Goal: Transaction & Acquisition: Purchase product/service

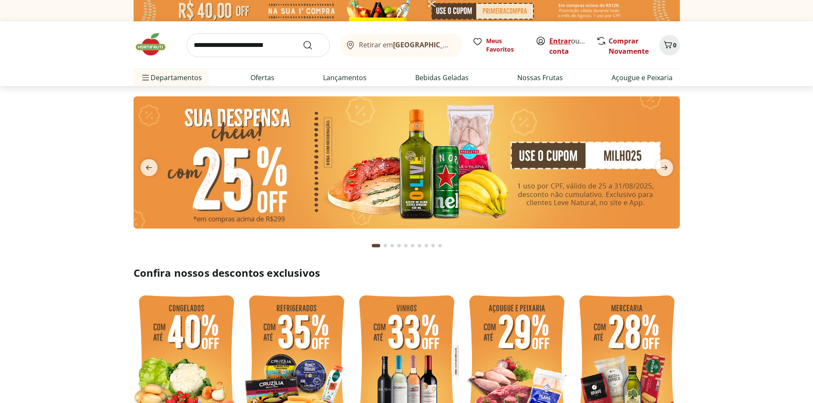
click at [560, 44] on link "Entrar" at bounding box center [560, 40] width 22 height 9
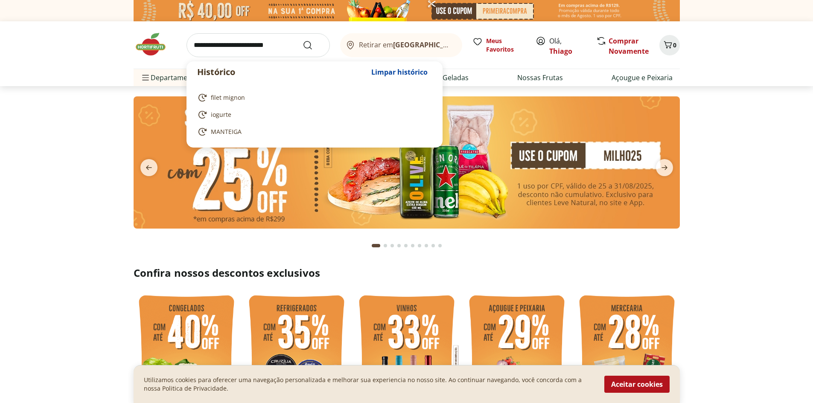
click at [265, 53] on input "search" at bounding box center [257, 45] width 143 height 24
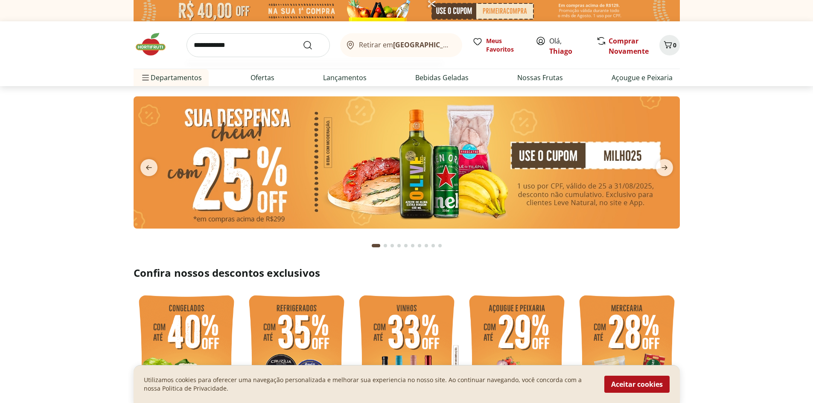
type input "**********"
click at [303, 40] on button "Submit Search" at bounding box center [313, 45] width 20 height 10
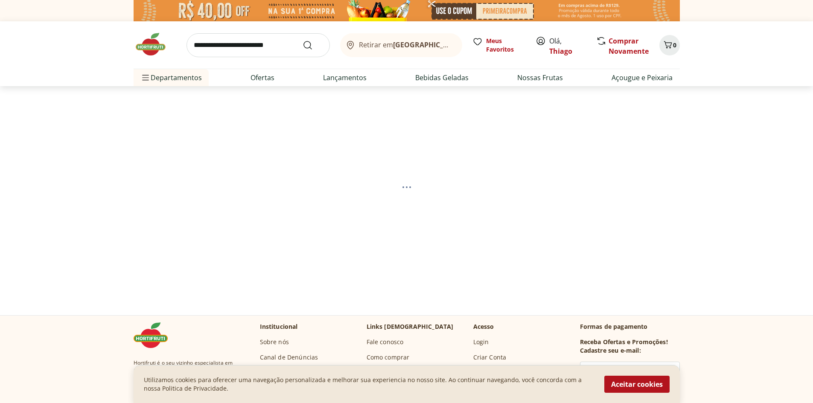
select select "**********"
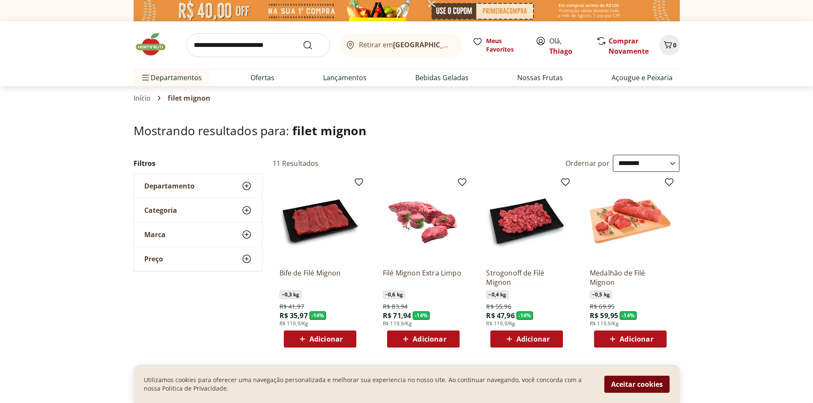
click at [648, 385] on button "Aceitar cookies" at bounding box center [636, 384] width 65 height 17
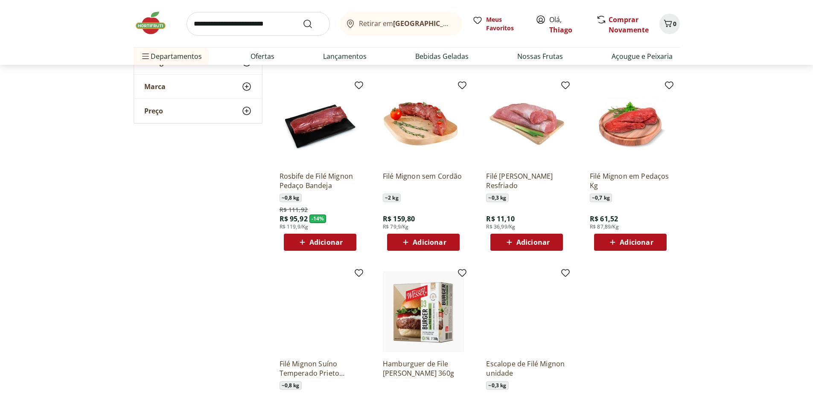
scroll to position [299, 0]
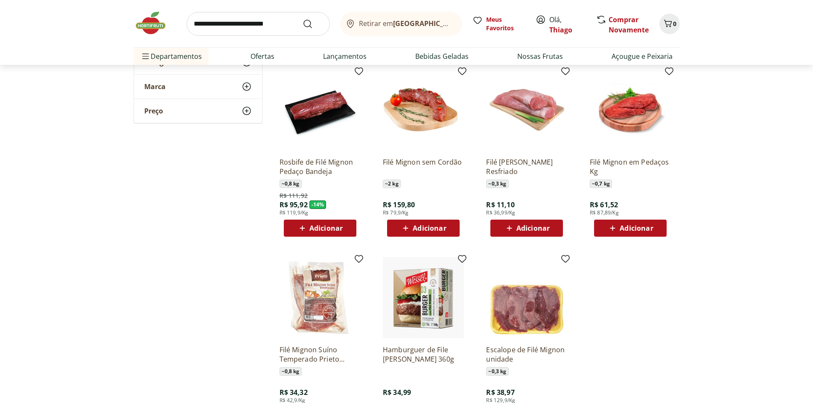
click at [427, 228] on span "Adicionar" at bounding box center [429, 228] width 33 height 7
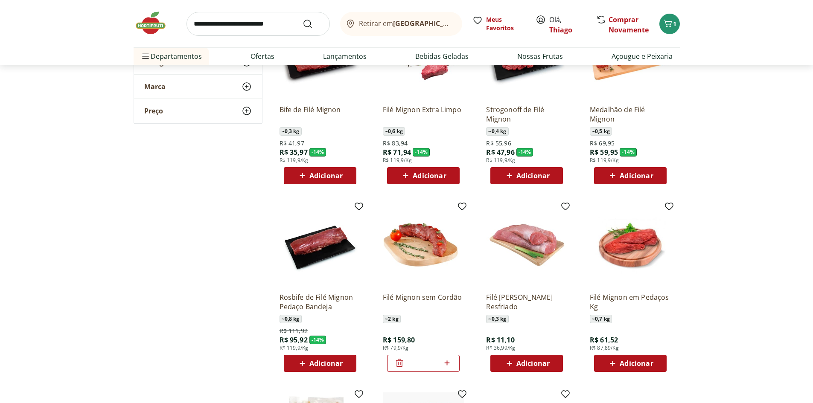
scroll to position [0, 0]
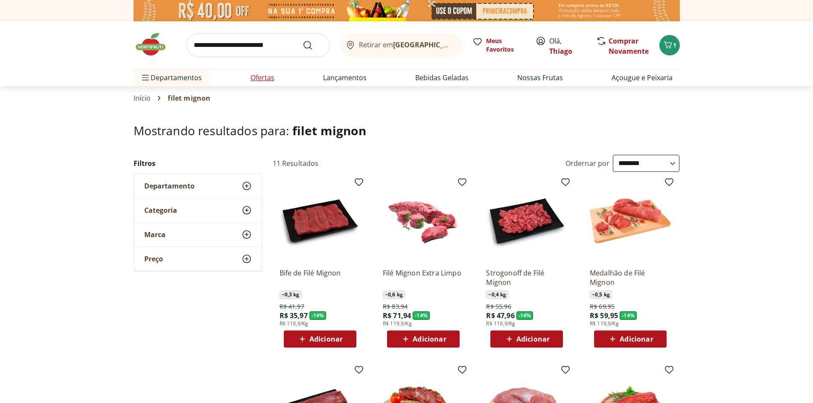
click at [262, 78] on link "Ofertas" at bounding box center [263, 78] width 24 height 10
select select "**********"
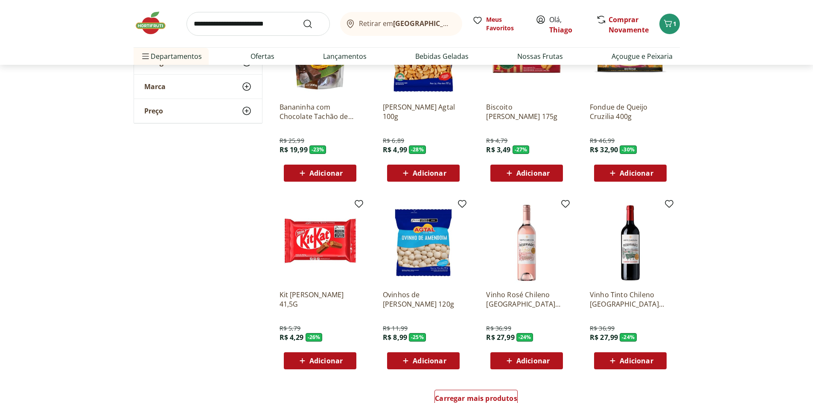
scroll to position [341, 0]
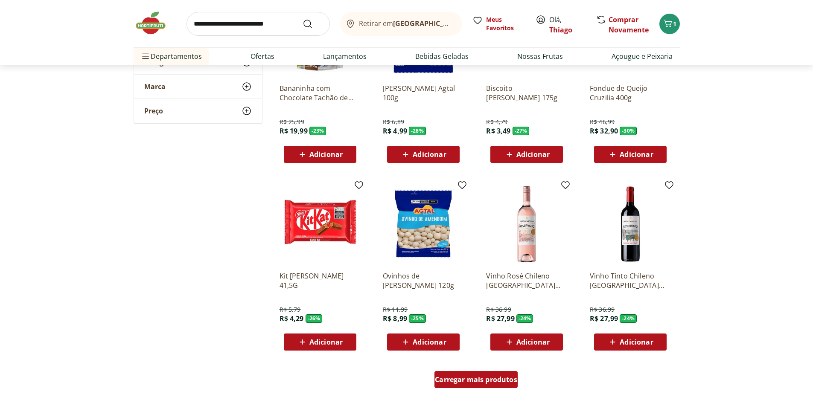
click at [469, 380] on span "Carregar mais produtos" at bounding box center [476, 379] width 82 height 7
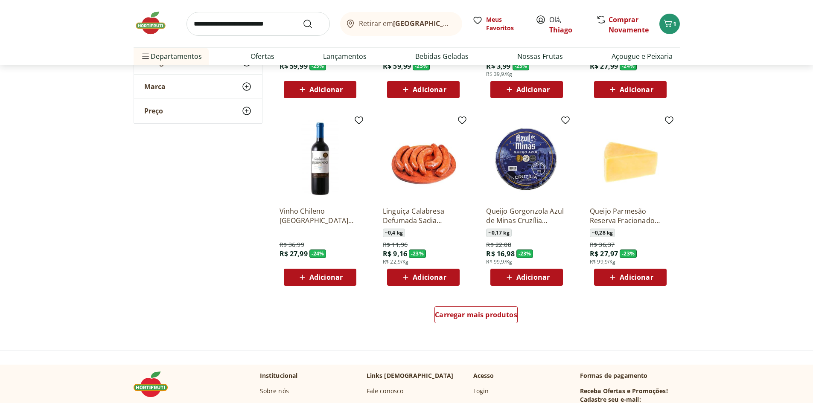
scroll to position [982, 0]
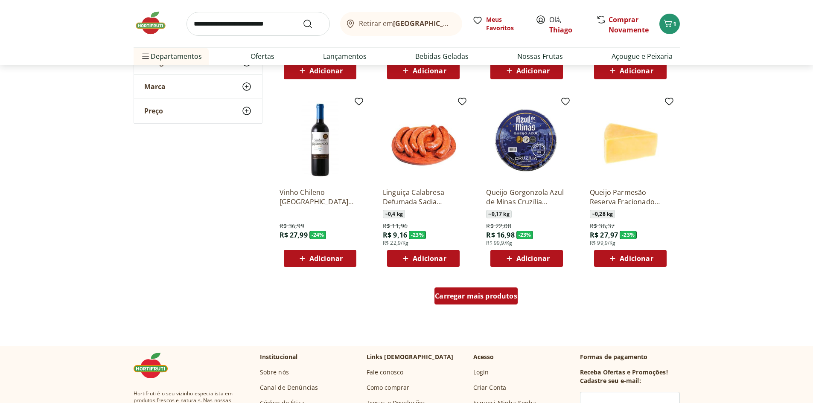
click at [466, 299] on span "Carregar mais produtos" at bounding box center [476, 296] width 82 height 7
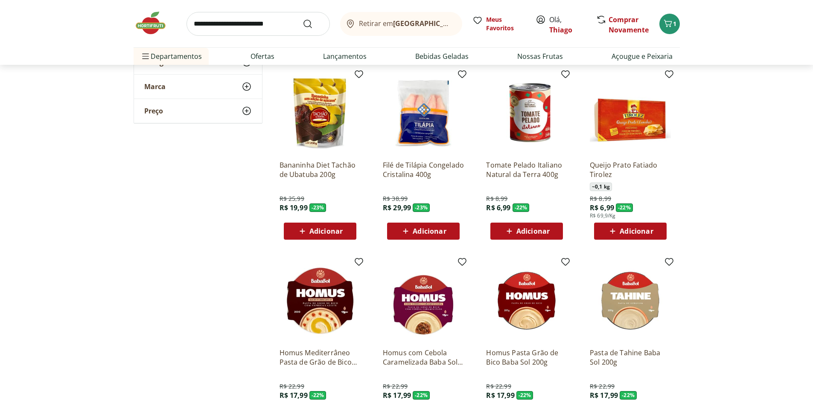
scroll to position [1195, 0]
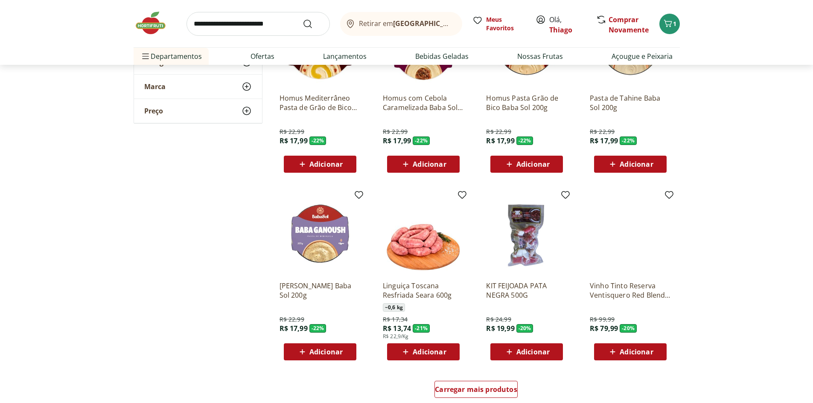
scroll to position [1536, 0]
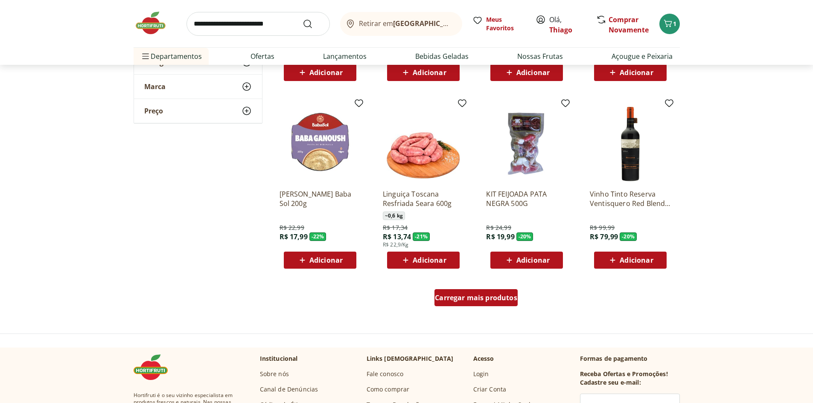
click at [452, 300] on span "Carregar mais produtos" at bounding box center [476, 297] width 82 height 7
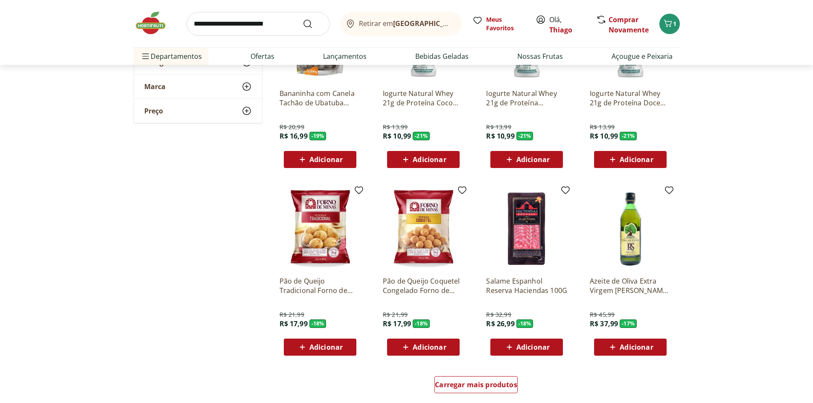
scroll to position [2048, 0]
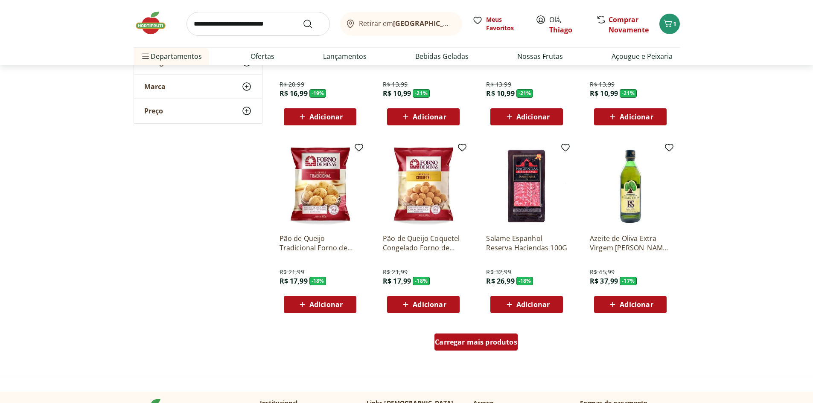
click at [466, 348] on div "Carregar mais produtos" at bounding box center [475, 342] width 83 height 17
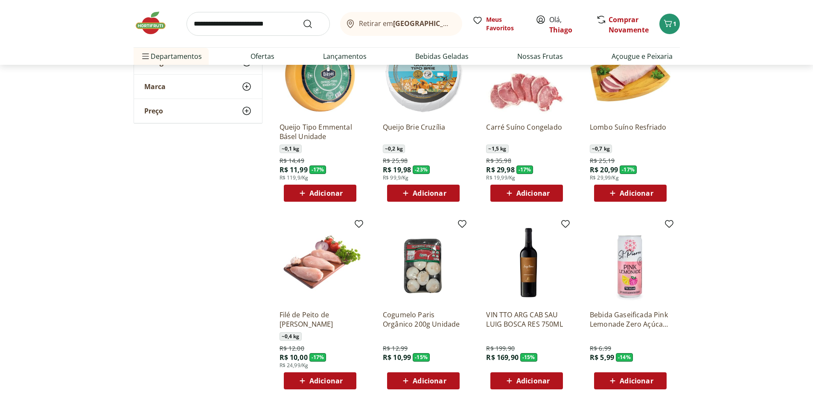
scroll to position [2347, 0]
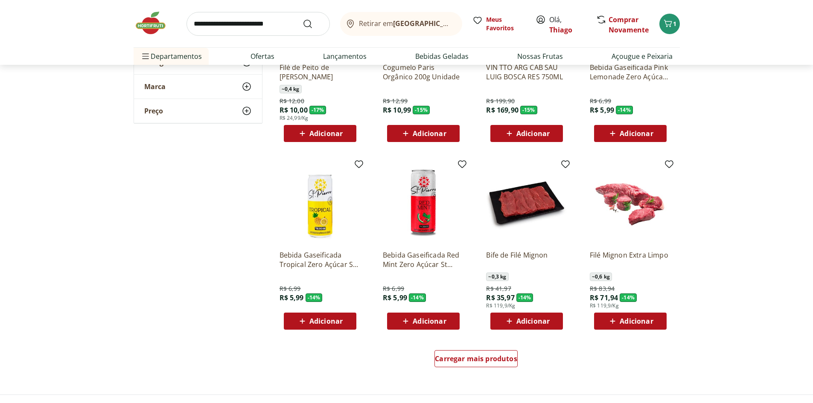
scroll to position [2603, 0]
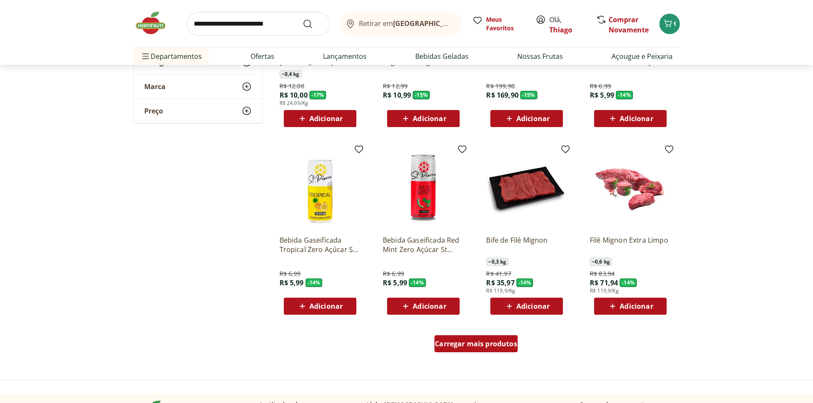
click at [472, 345] on span "Carregar mais produtos" at bounding box center [476, 344] width 82 height 7
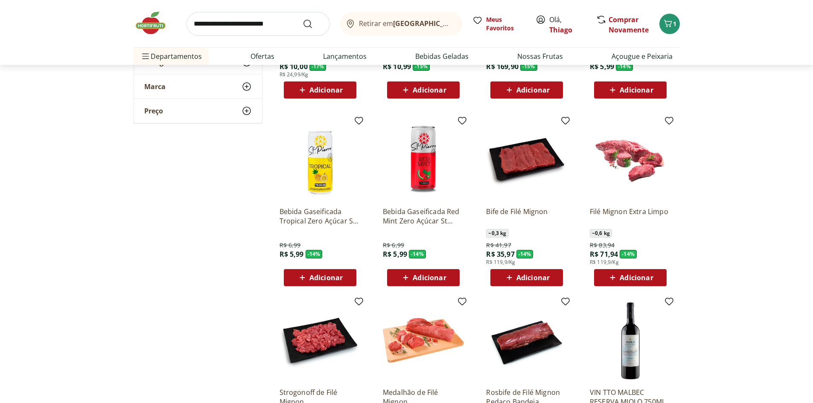
scroll to position [2646, 0]
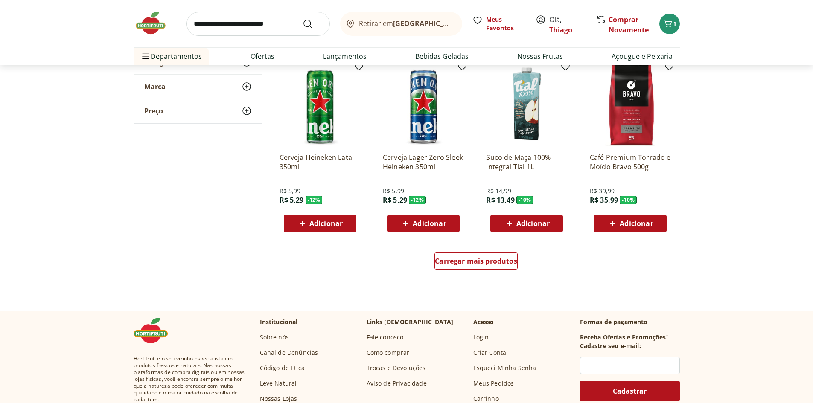
scroll to position [3243, 0]
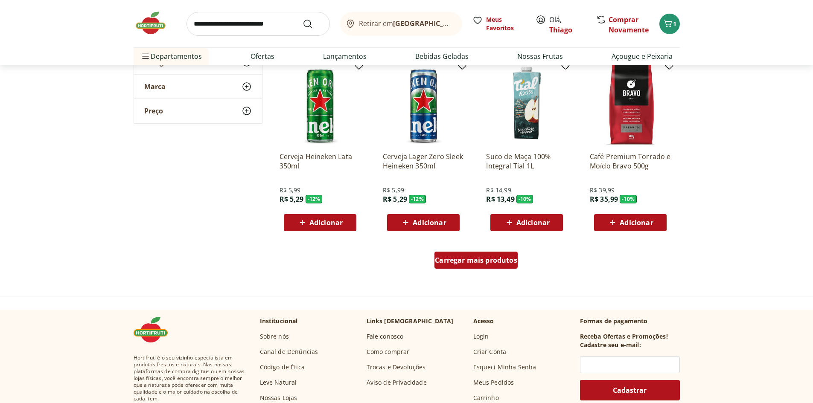
click at [454, 261] on span "Carregar mais produtos" at bounding box center [476, 260] width 82 height 7
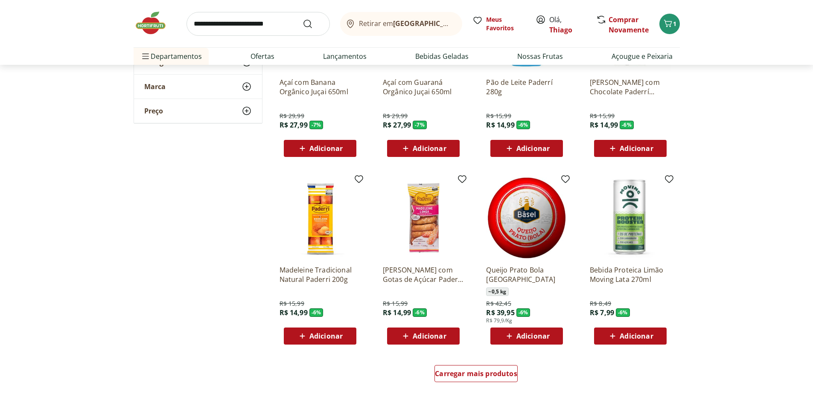
scroll to position [3713, 0]
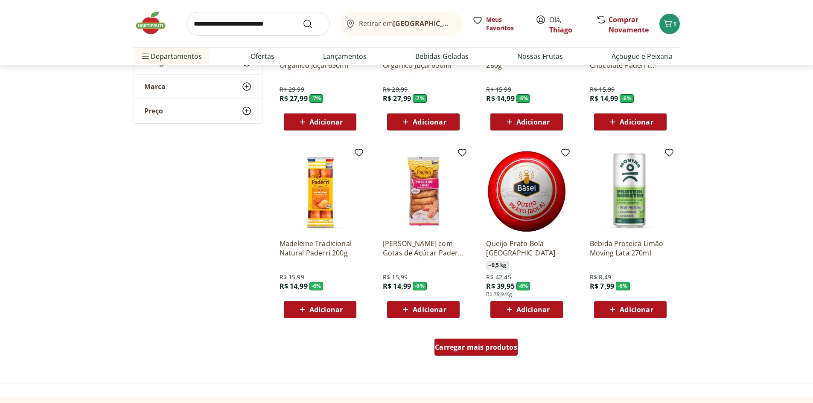
click at [483, 346] on span "Carregar mais produtos" at bounding box center [476, 347] width 82 height 7
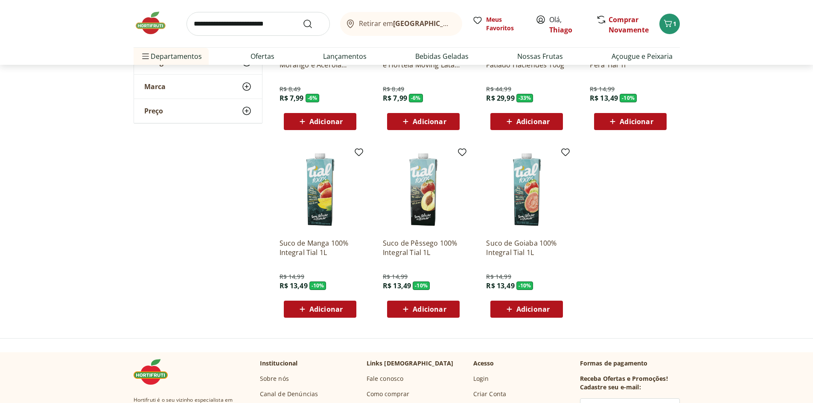
scroll to position [4097, 0]
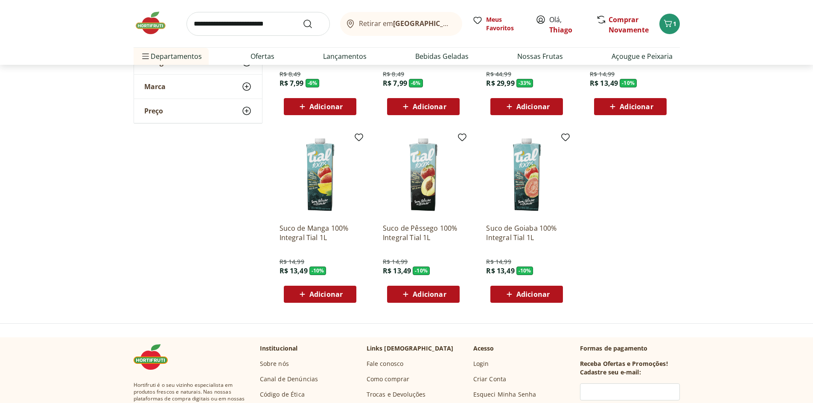
click at [317, 291] on span "Adicionar" at bounding box center [325, 294] width 33 height 7
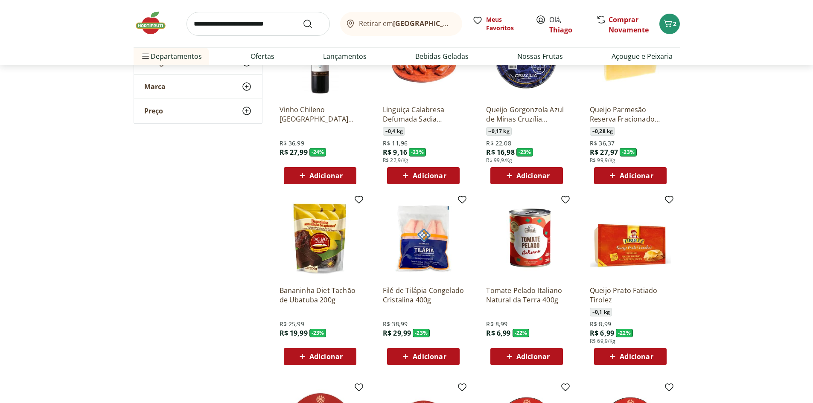
scroll to position [69, 0]
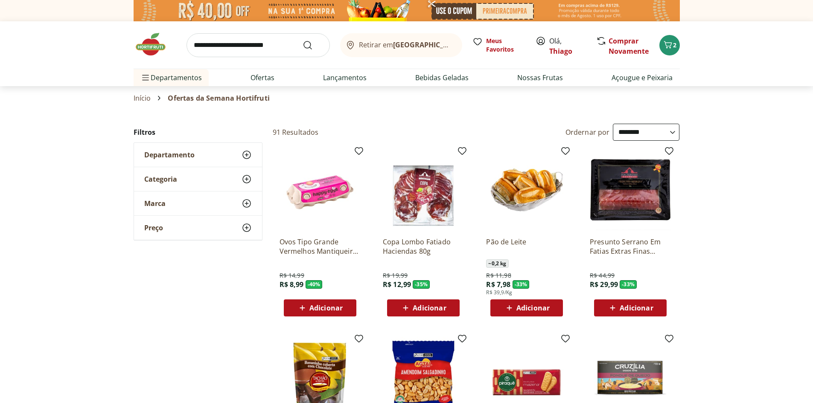
click at [245, 48] on input "search" at bounding box center [257, 45] width 143 height 24
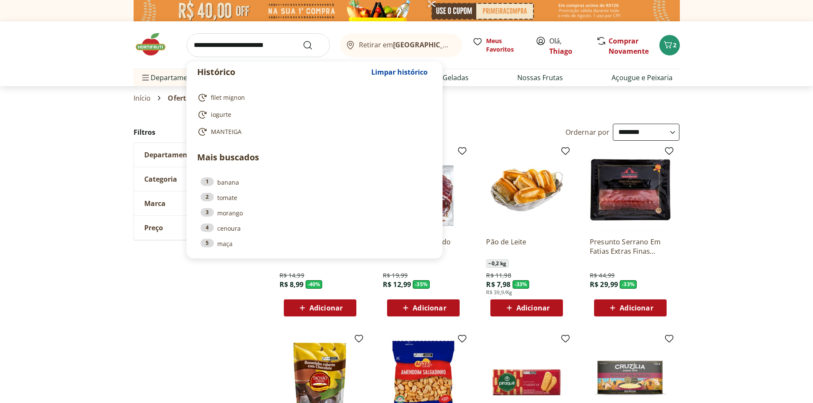
click at [232, 132] on span "MANTEIGA" at bounding box center [226, 132] width 31 height 9
type input "********"
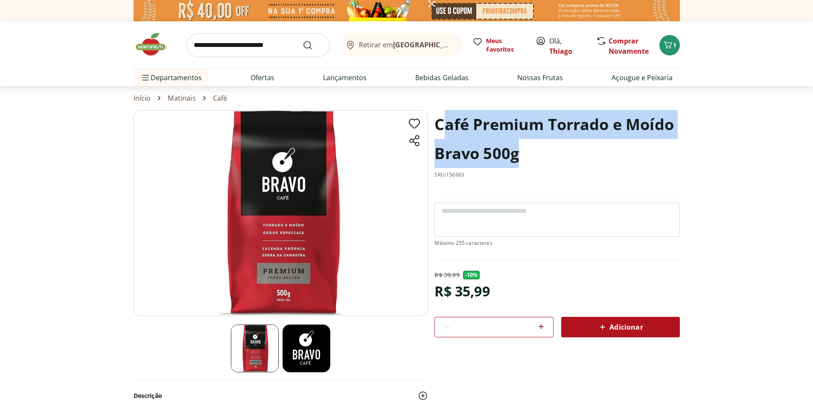
drag, startPoint x: 440, startPoint y: 123, endPoint x: 524, endPoint y: 163, distance: 93.9
click at [524, 163] on h1 "Café Premium Torrado e Moído Bravo 500g" at bounding box center [556, 139] width 245 height 58
drag, startPoint x: 490, startPoint y: 146, endPoint x: 470, endPoint y: 138, distance: 21.5
click at [489, 145] on h1 "Café Premium Torrado e Moído Bravo 500g" at bounding box center [556, 139] width 245 height 58
drag, startPoint x: 442, startPoint y: 130, endPoint x: 438, endPoint y: 126, distance: 5.4
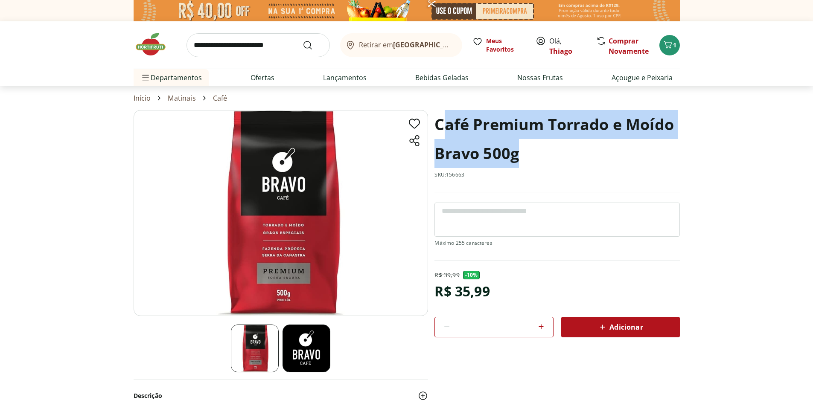
click at [442, 131] on h1 "Café Premium Torrado e Moído Bravo 500g" at bounding box center [556, 139] width 245 height 58
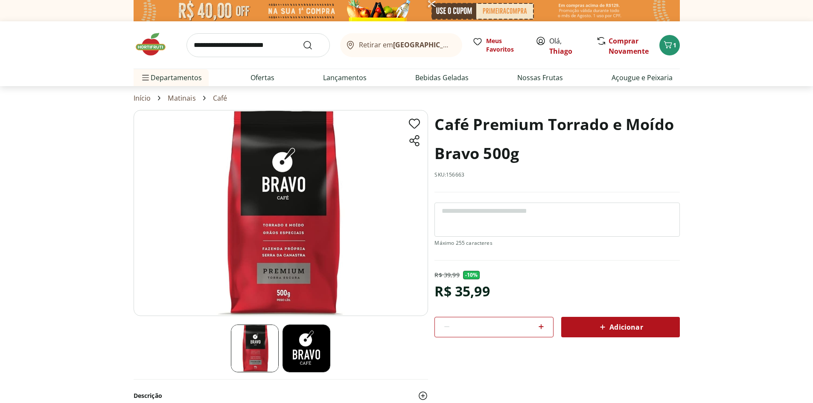
click at [437, 125] on h1 "Café Premium Torrado e Moído Bravo 500g" at bounding box center [556, 139] width 245 height 58
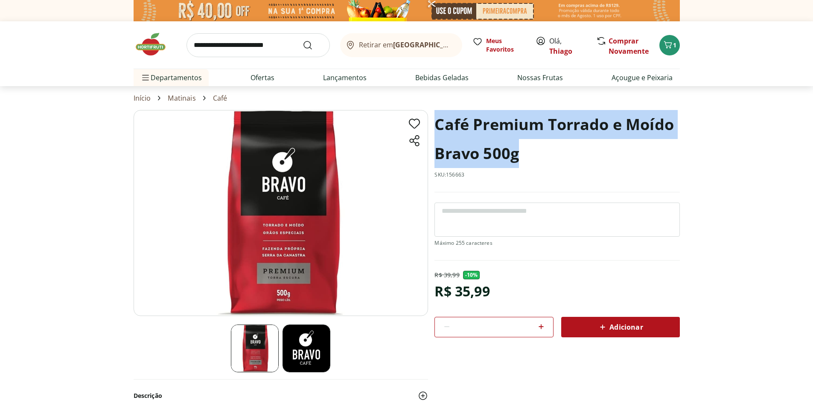
drag, startPoint x: 437, startPoint y: 123, endPoint x: 496, endPoint y: 150, distance: 65.0
click at [548, 155] on h1 "Café Premium Torrado e Moído Bravo 500g" at bounding box center [556, 139] width 245 height 58
copy h1 "Café Premium Torrado e Moído Bravo 500g"
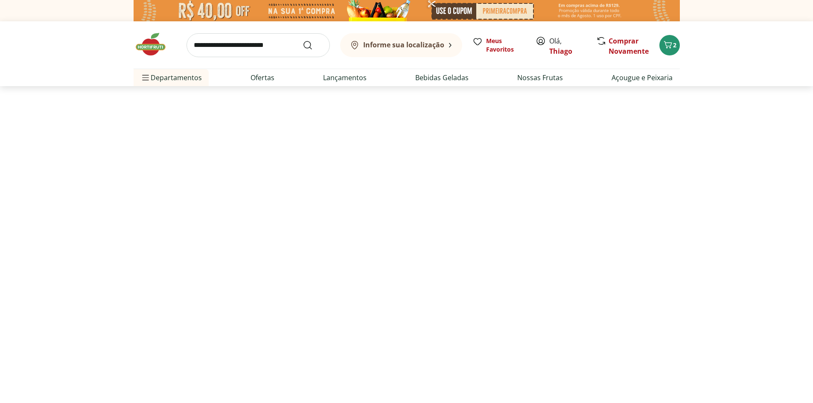
select select "**********"
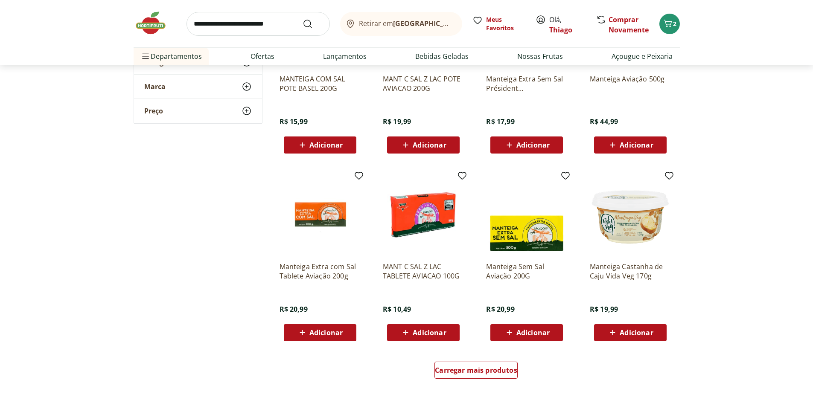
scroll to position [427, 0]
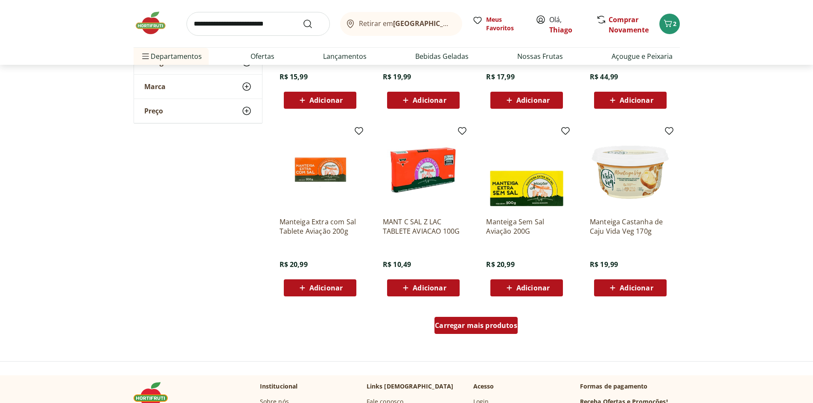
click at [449, 322] on span "Carregar mais produtos" at bounding box center [476, 325] width 82 height 7
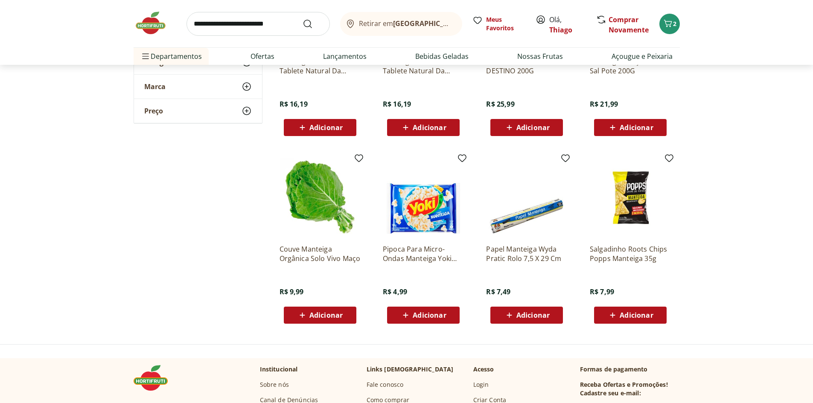
scroll to position [498, 0]
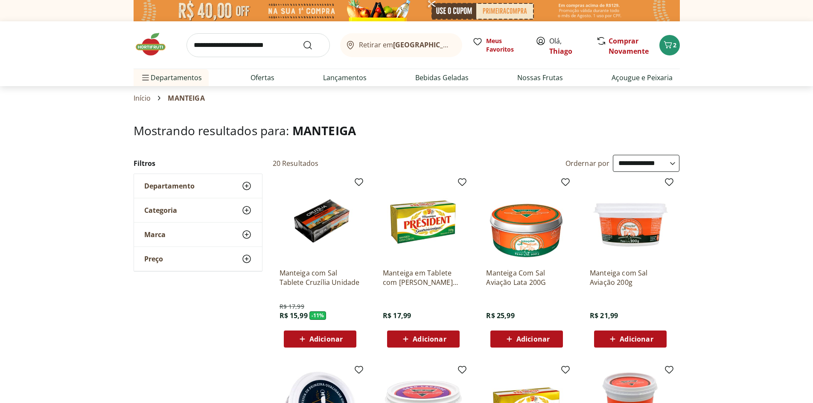
click at [256, 42] on input "search" at bounding box center [257, 45] width 143 height 24
type input "**********"
click at [303, 40] on button "Submit Search" at bounding box center [313, 45] width 20 height 10
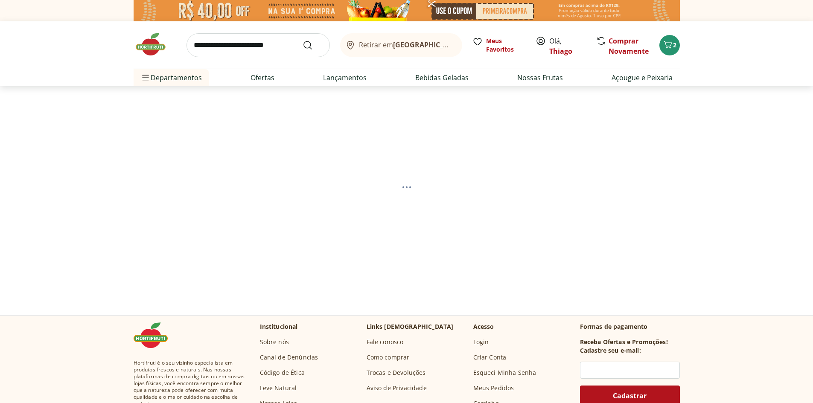
select select "**********"
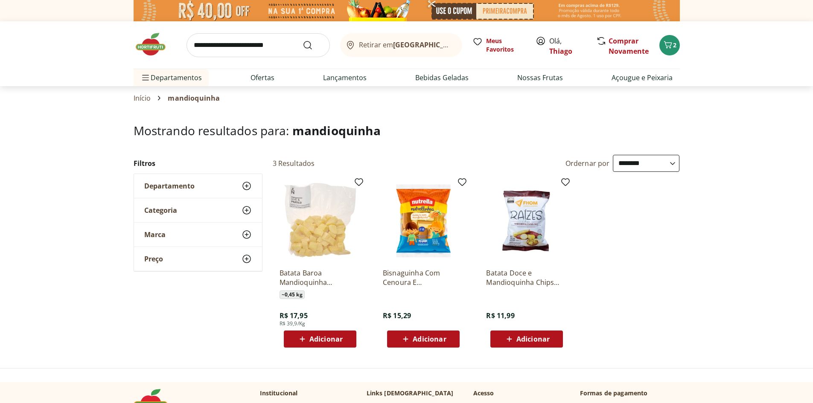
click at [215, 47] on input "search" at bounding box center [257, 45] width 143 height 24
type input "*****"
click at [303, 40] on button "Submit Search" at bounding box center [313, 45] width 20 height 10
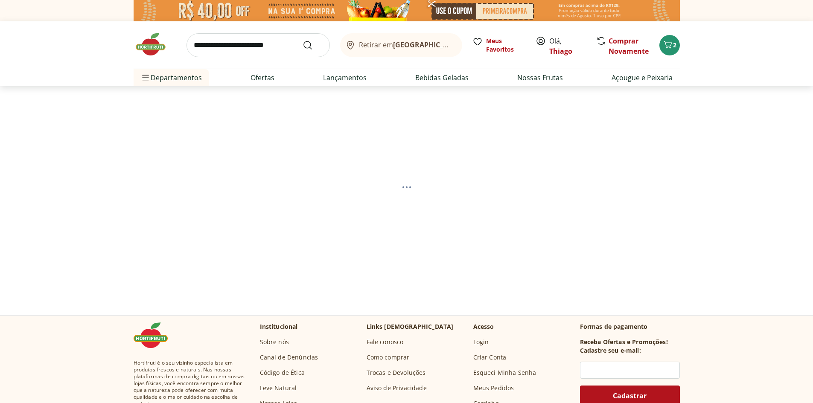
select select "**********"
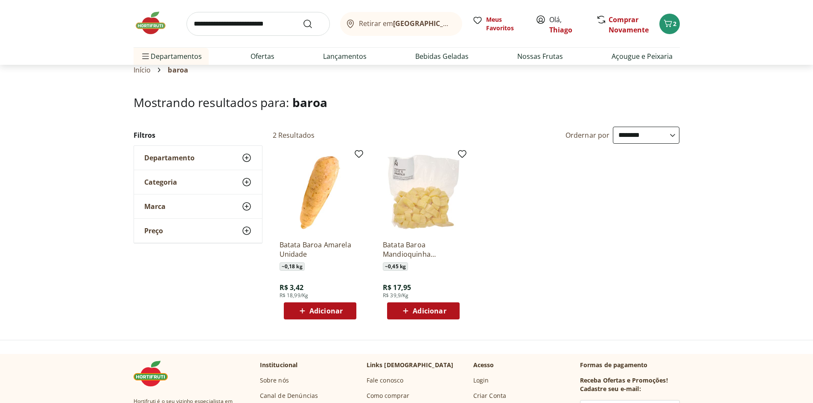
scroll to position [43, 0]
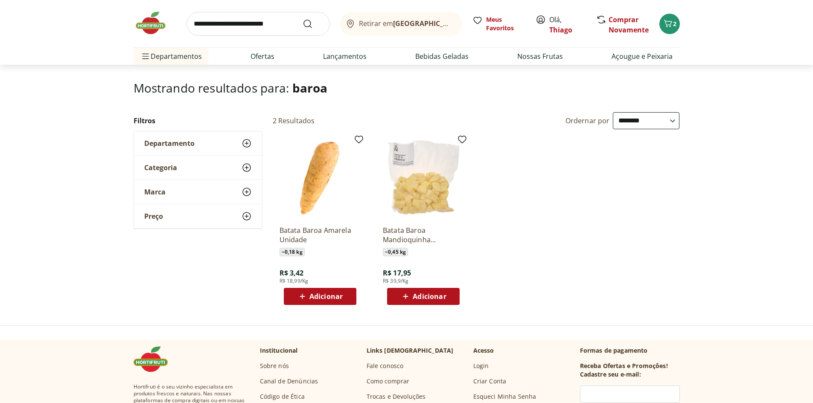
click at [319, 297] on span "Adicionar" at bounding box center [325, 296] width 33 height 7
click at [347, 296] on icon at bounding box center [343, 296] width 11 height 10
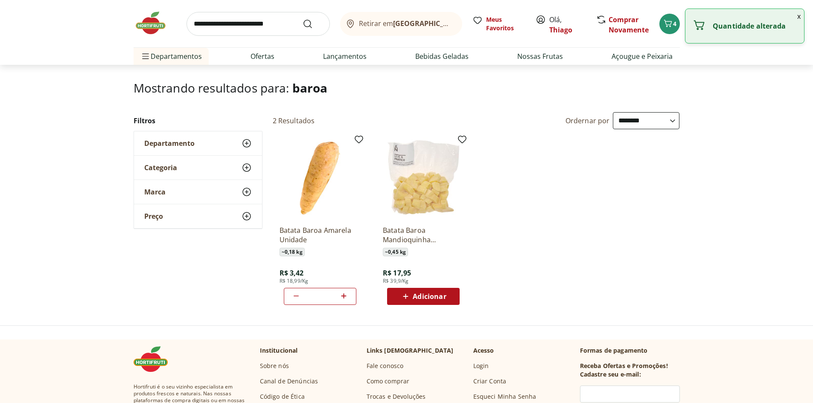
click at [345, 296] on icon at bounding box center [343, 296] width 5 height 5
type input "*"
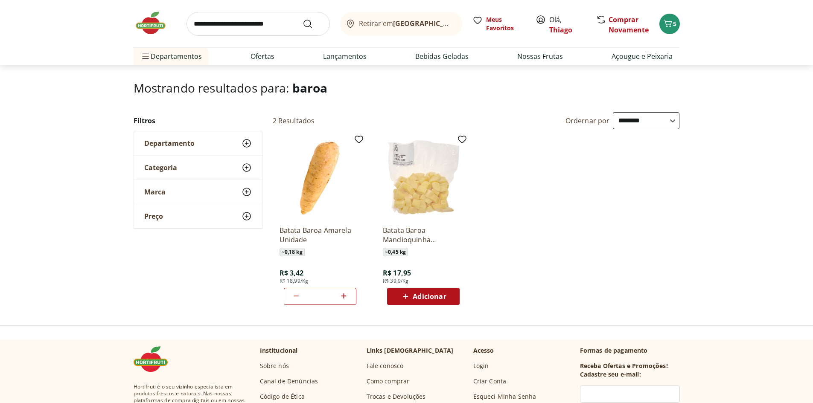
click at [242, 22] on input "search" at bounding box center [257, 24] width 143 height 24
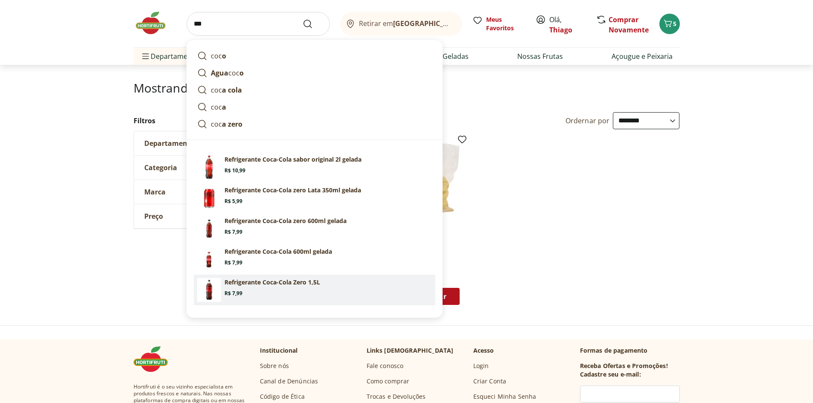
click at [256, 287] on section "Refrigerante Coca-Cola Zero 1,5L Price: R$ 7,99" at bounding box center [327, 287] width 207 height 19
type input "**********"
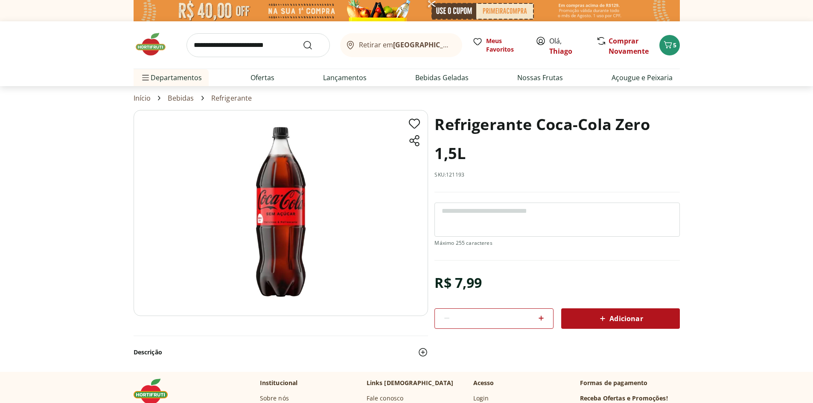
click at [545, 320] on icon at bounding box center [541, 318] width 10 height 10
click at [541, 321] on icon at bounding box center [541, 318] width 10 height 10
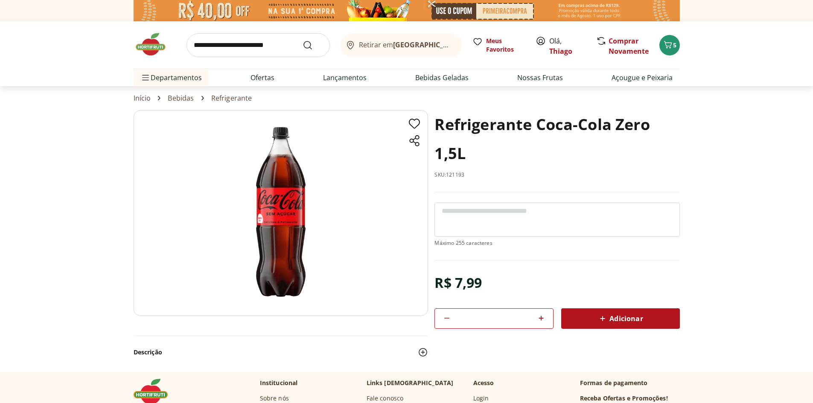
type input "*"
click at [583, 320] on div "Adicionar" at bounding box center [620, 318] width 105 height 15
click at [667, 48] on icon "Carrinho" at bounding box center [666, 44] width 8 height 7
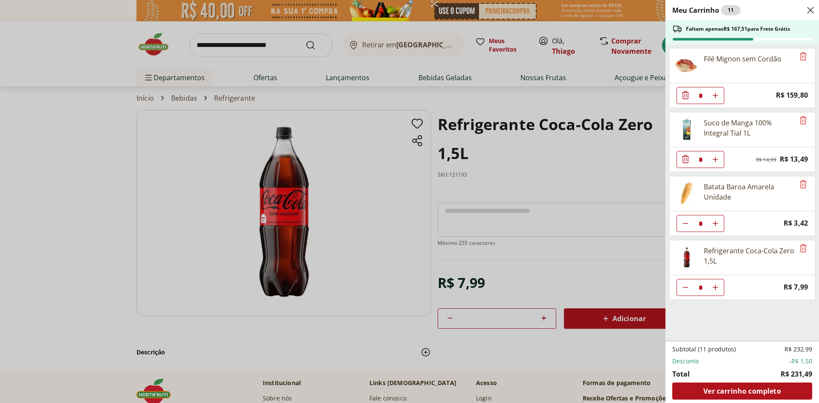
click at [110, 169] on div "Meu Carrinho 11 Faltam apenas R$ 167,51 para Frete Grátis Filé Mignon sem Cordã…" at bounding box center [409, 201] width 819 height 403
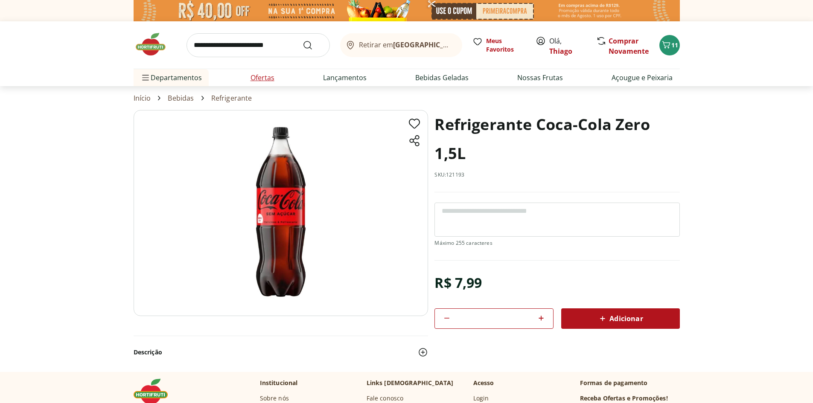
click at [264, 78] on link "Ofertas" at bounding box center [263, 78] width 24 height 10
select select "**********"
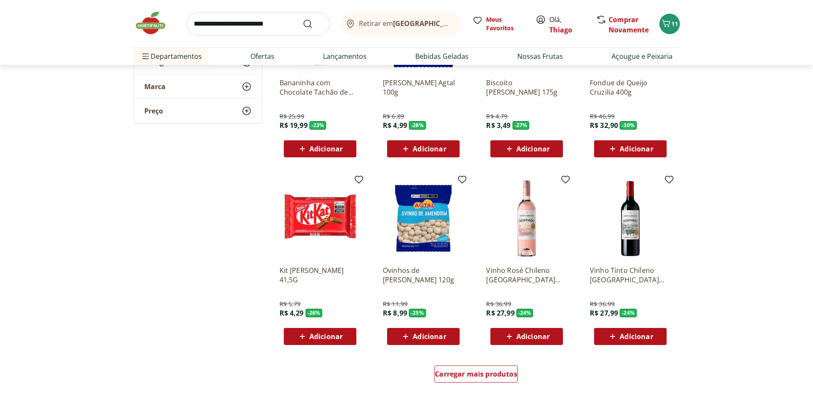
scroll to position [384, 0]
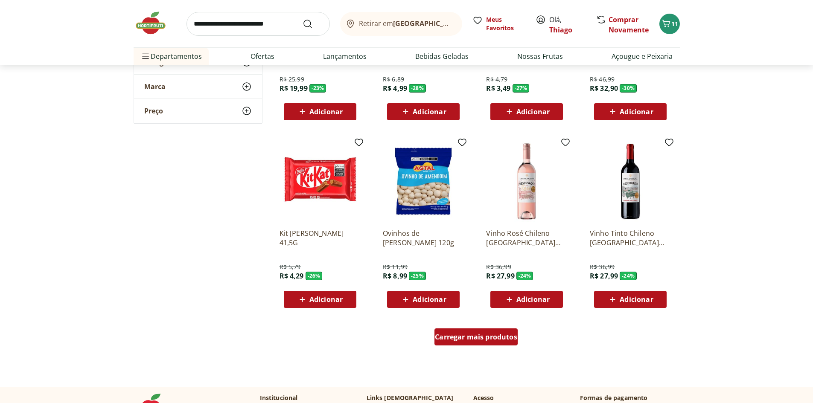
click at [477, 344] on div "Carregar mais produtos" at bounding box center [475, 337] width 83 height 17
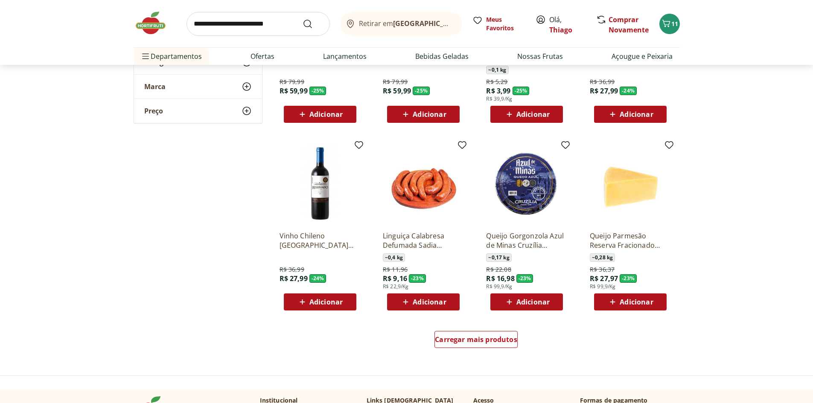
scroll to position [939, 0]
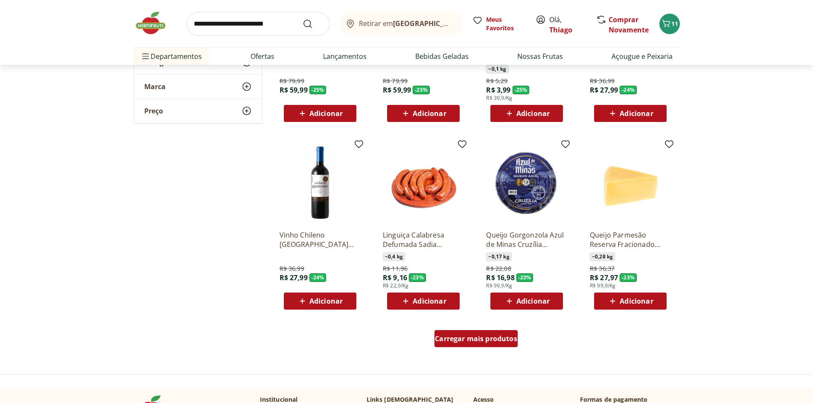
click at [487, 342] on span "Carregar mais produtos" at bounding box center [476, 338] width 82 height 7
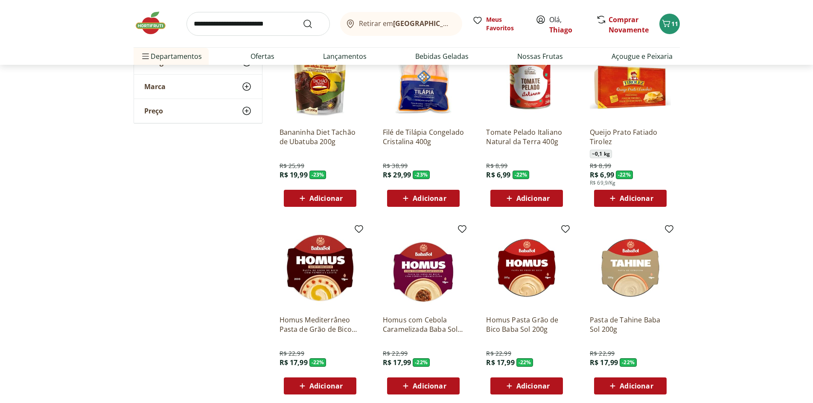
scroll to position [1238, 0]
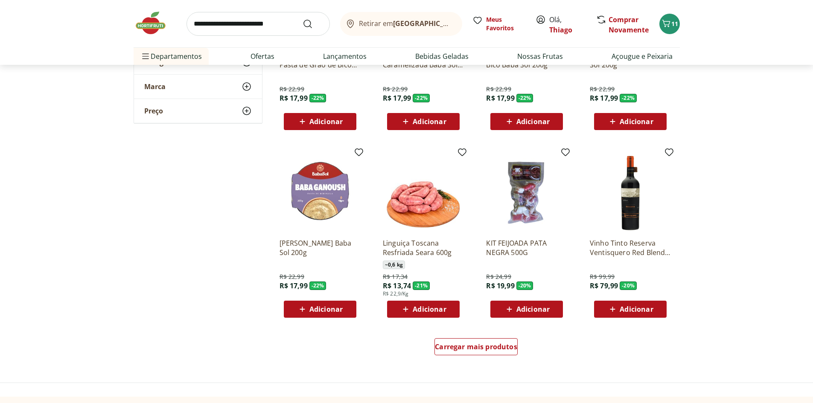
scroll to position [1579, 0]
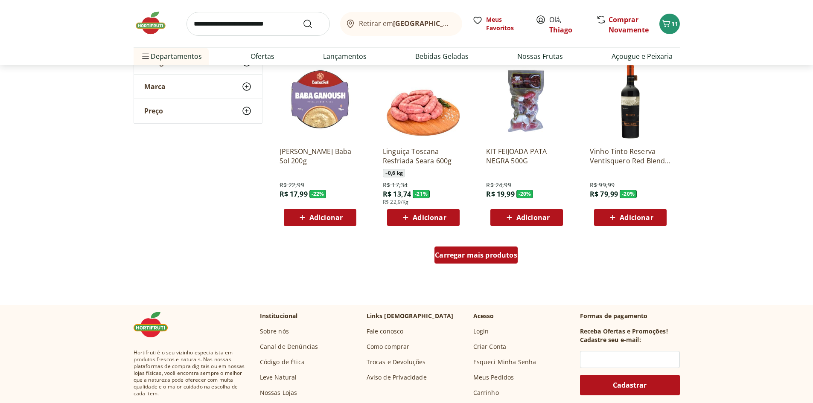
click at [475, 262] on div "Carregar mais produtos" at bounding box center [475, 255] width 83 height 17
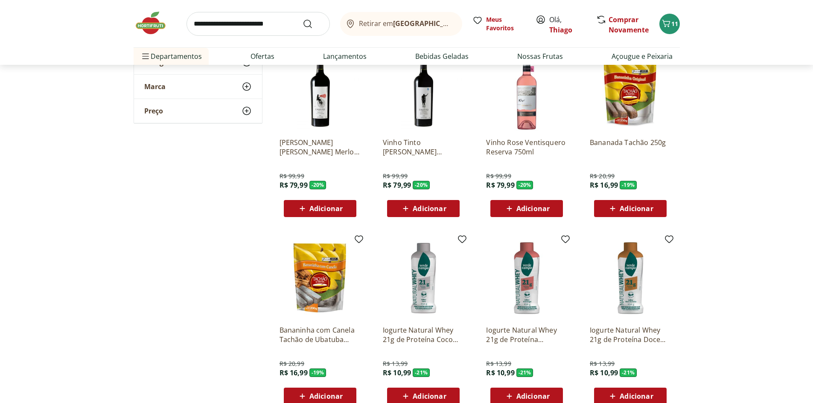
scroll to position [1792, 0]
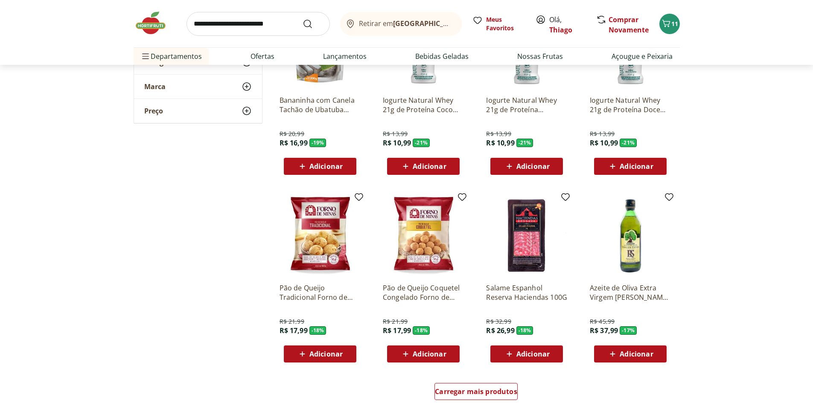
scroll to position [2048, 0]
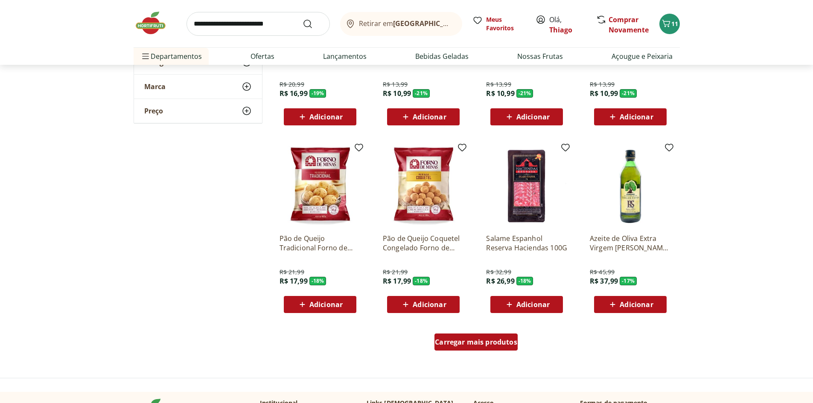
click at [483, 341] on span "Carregar mais produtos" at bounding box center [476, 342] width 82 height 7
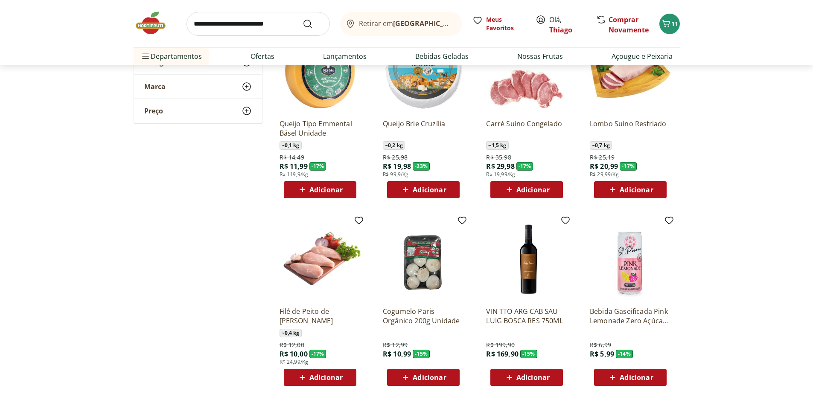
scroll to position [2304, 0]
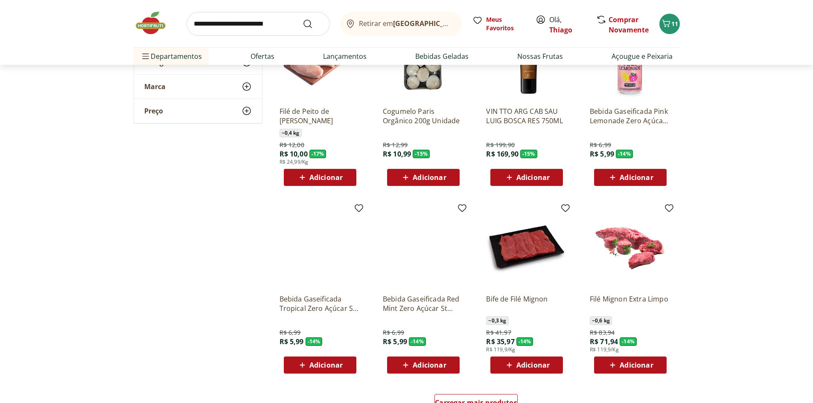
scroll to position [2646, 0]
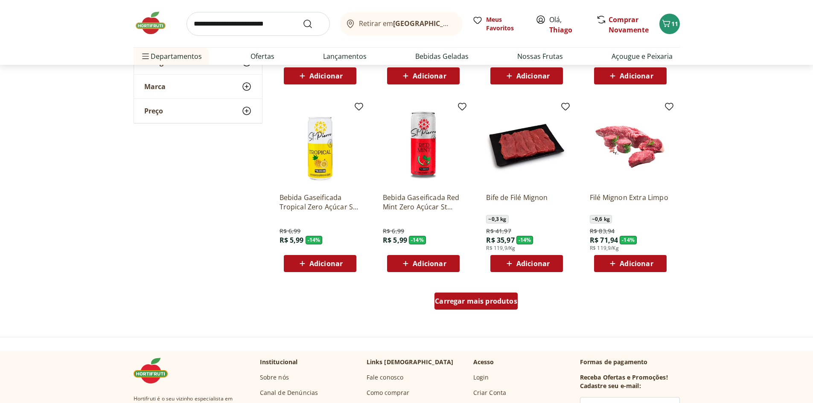
click at [482, 310] on div "Carregar mais produtos" at bounding box center [475, 301] width 83 height 17
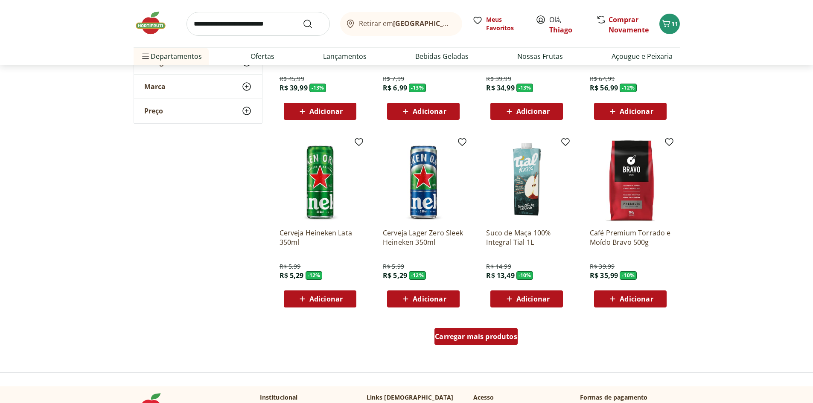
scroll to position [3158, 0]
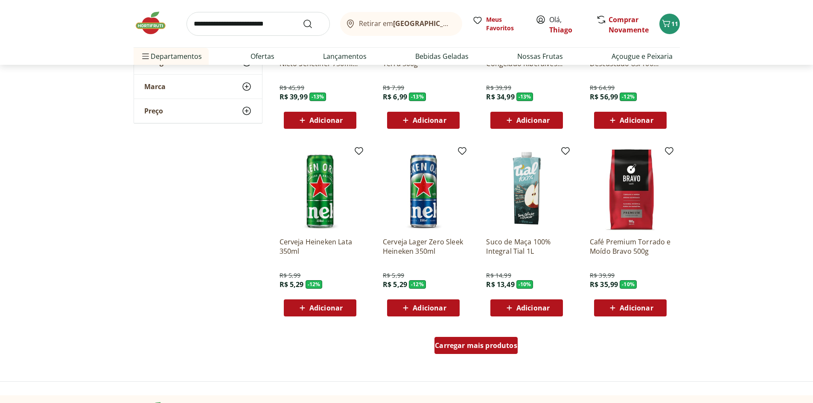
click at [480, 351] on div "Carregar mais produtos" at bounding box center [475, 345] width 83 height 17
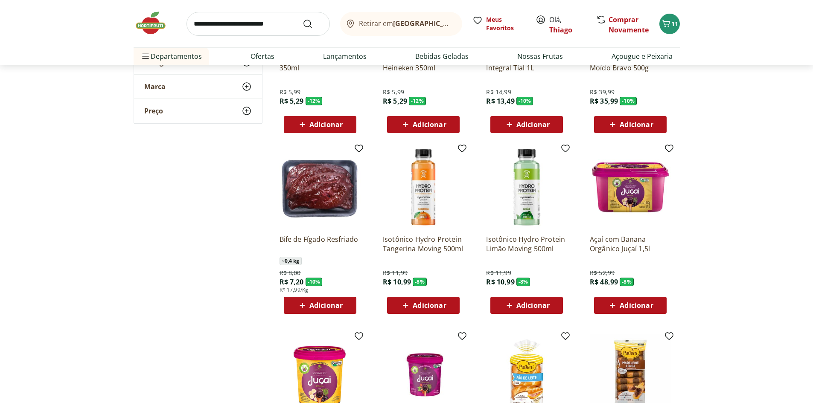
scroll to position [3371, 0]
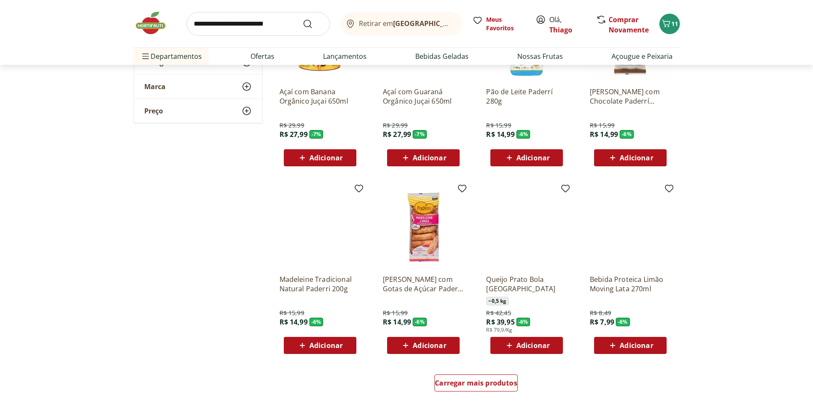
scroll to position [3713, 0]
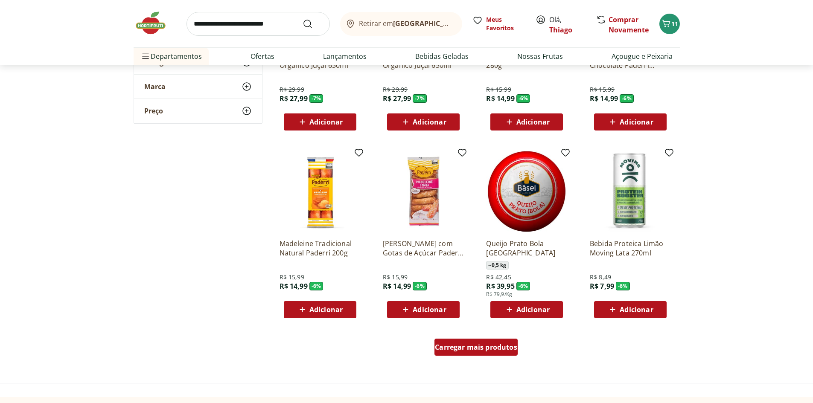
click at [494, 351] on span "Carregar mais produtos" at bounding box center [476, 347] width 82 height 7
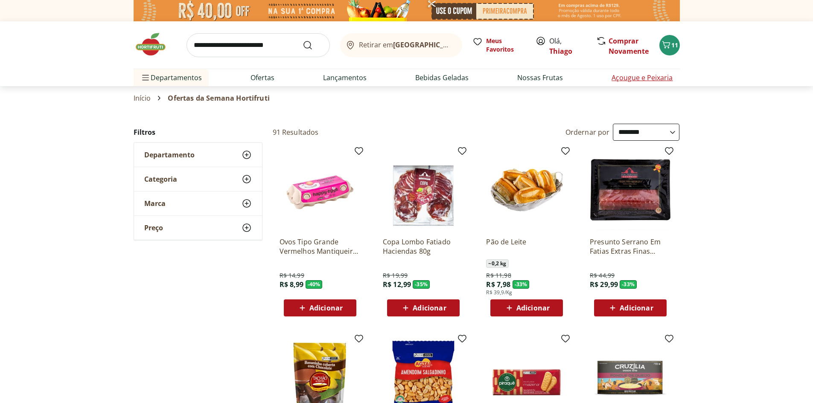
click at [638, 76] on link "Açougue e Peixaria" at bounding box center [642, 78] width 61 height 10
select select "**********"
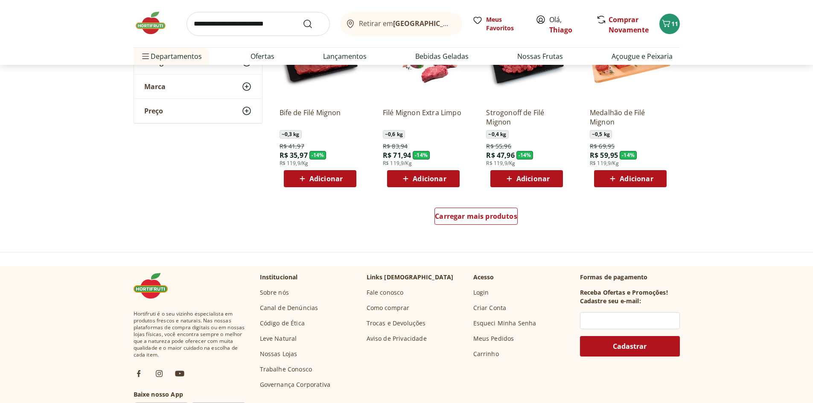
scroll to position [512, 0]
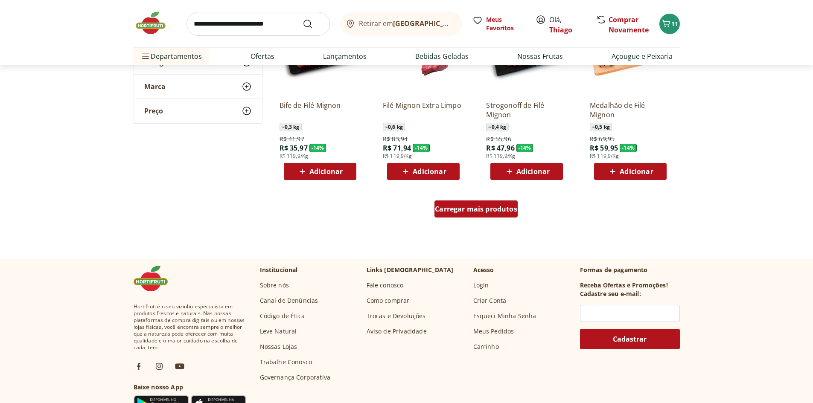
click at [480, 210] on span "Carregar mais produtos" at bounding box center [476, 209] width 82 height 7
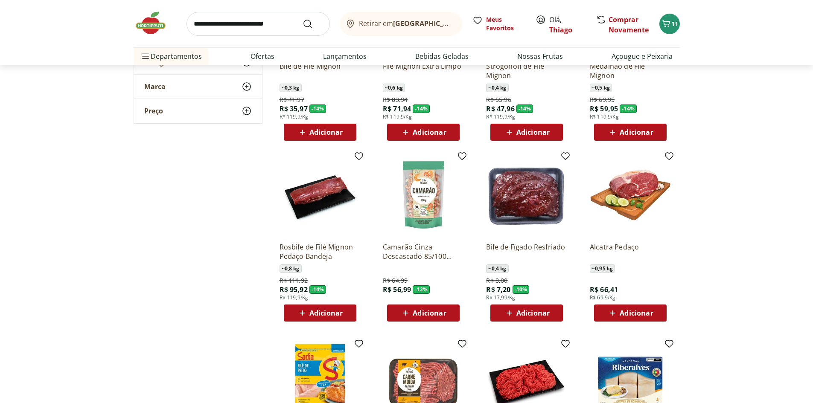
scroll to position [597, 0]
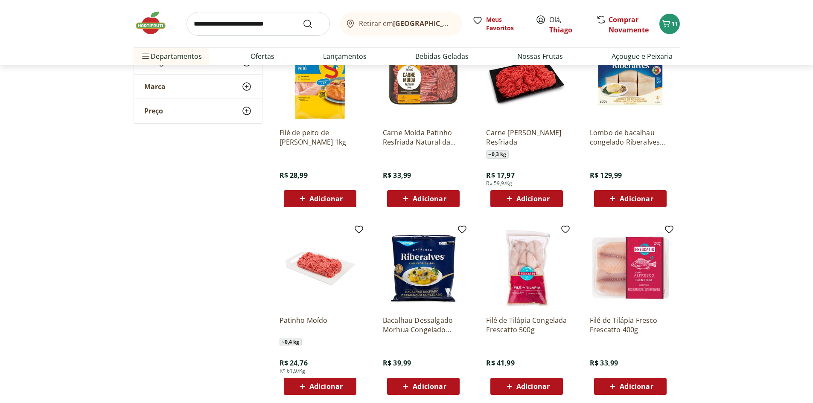
scroll to position [896, 0]
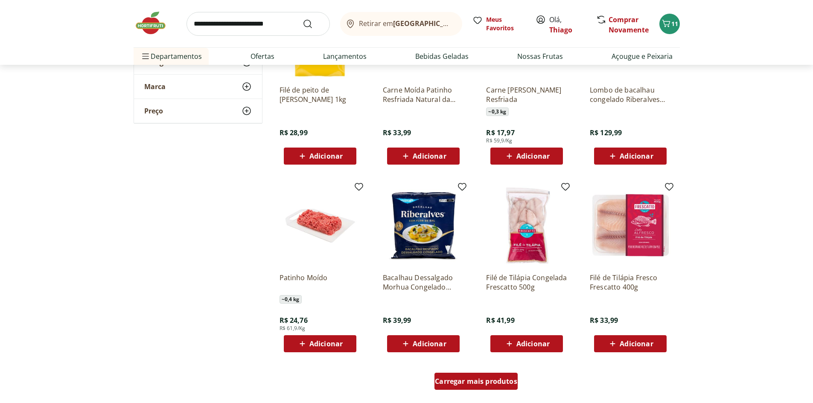
click at [460, 379] on span "Carregar mais produtos" at bounding box center [476, 381] width 82 height 7
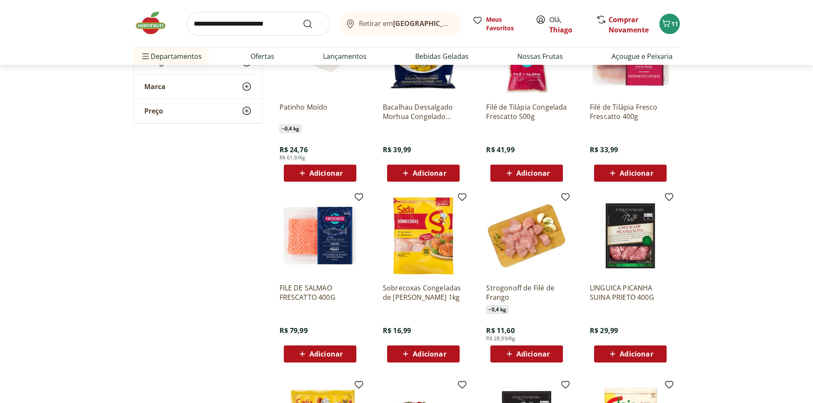
scroll to position [1110, 0]
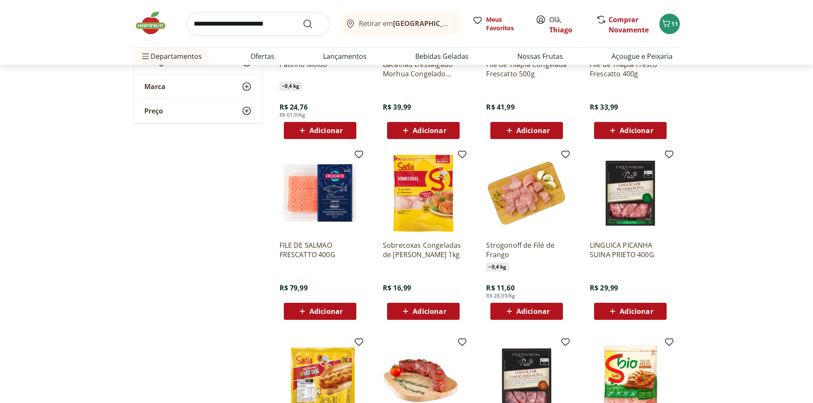
click at [531, 309] on span "Adicionar" at bounding box center [532, 311] width 33 height 7
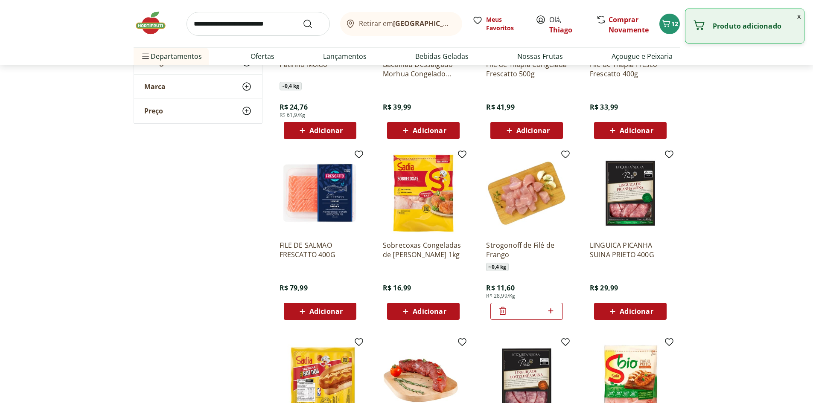
click at [551, 311] on icon at bounding box center [550, 311] width 11 height 10
type input "*"
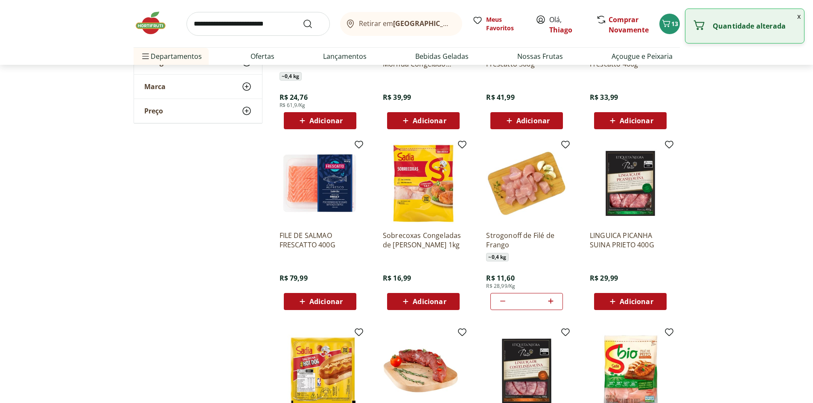
scroll to position [1152, 0]
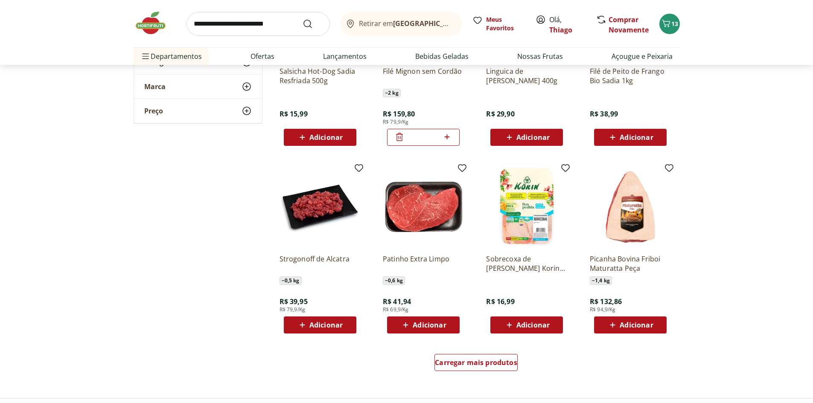
scroll to position [1494, 0]
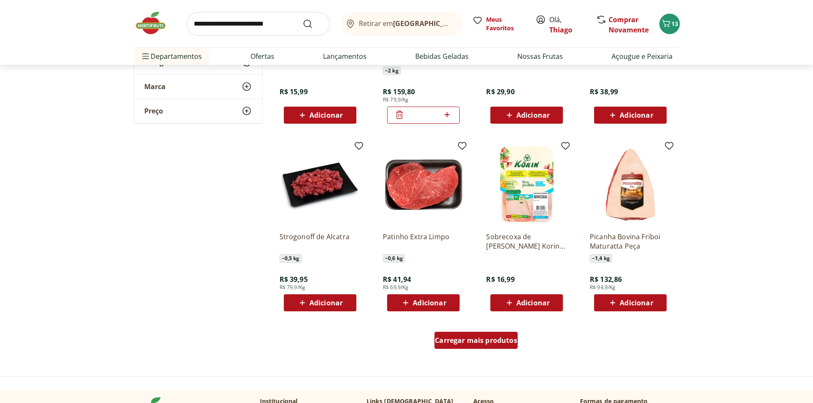
click at [470, 338] on span "Carregar mais produtos" at bounding box center [476, 340] width 82 height 7
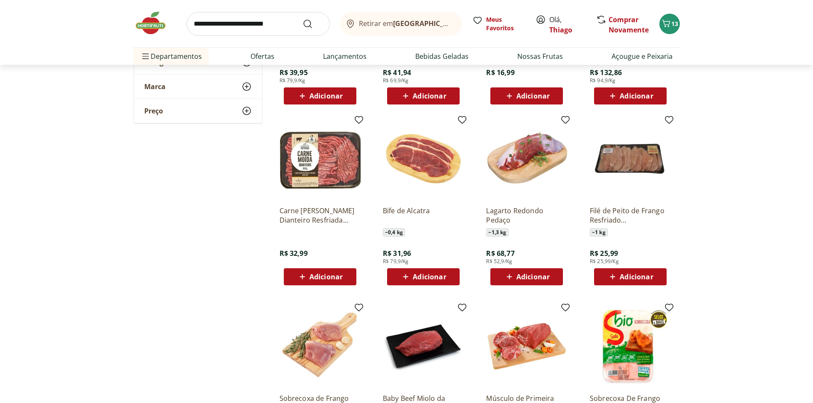
scroll to position [1707, 0]
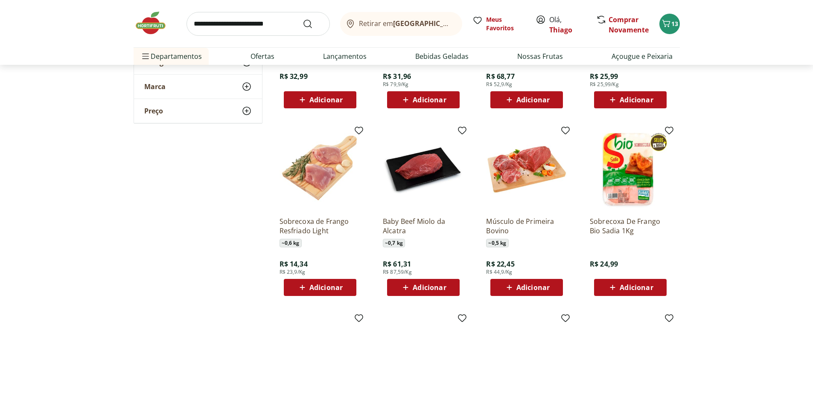
scroll to position [1920, 0]
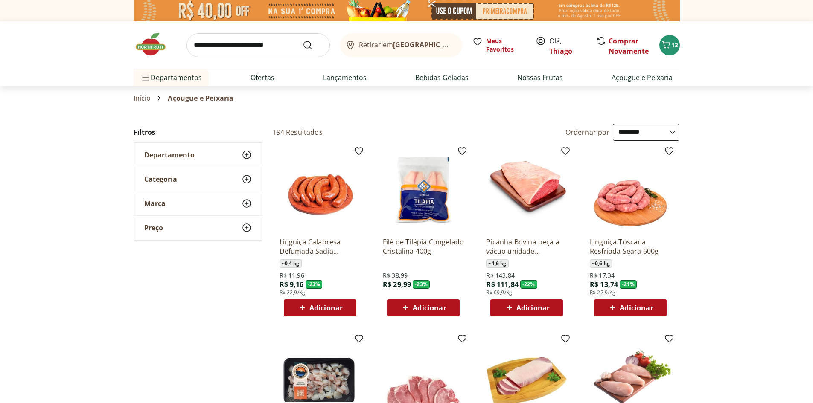
select select "**********"
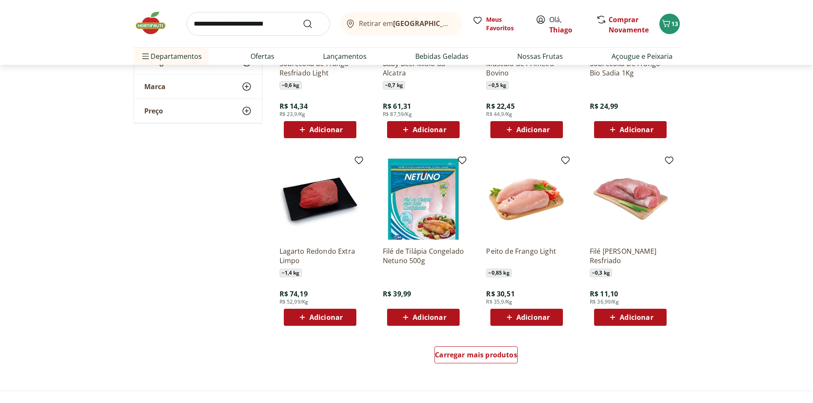
scroll to position [2048, 0]
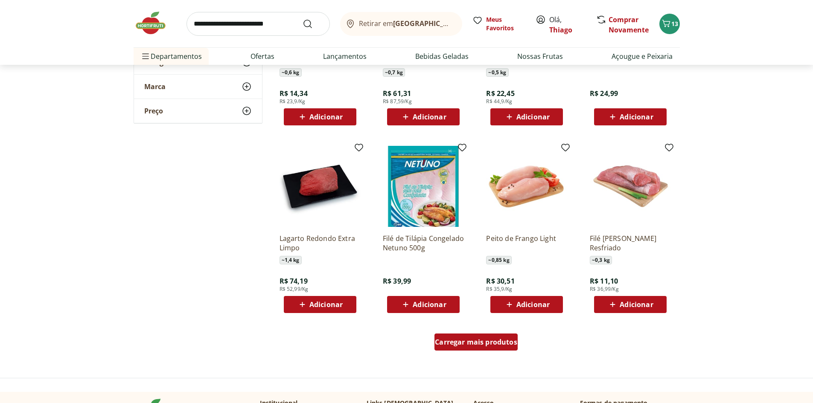
click at [466, 339] on span "Carregar mais produtos" at bounding box center [476, 342] width 82 height 7
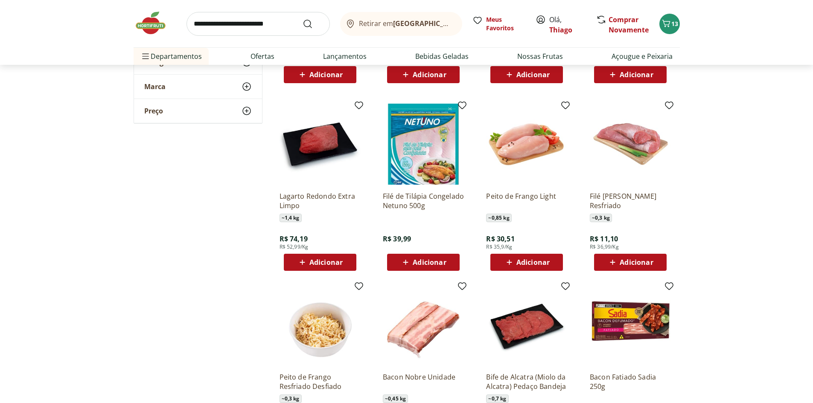
scroll to position [2091, 0]
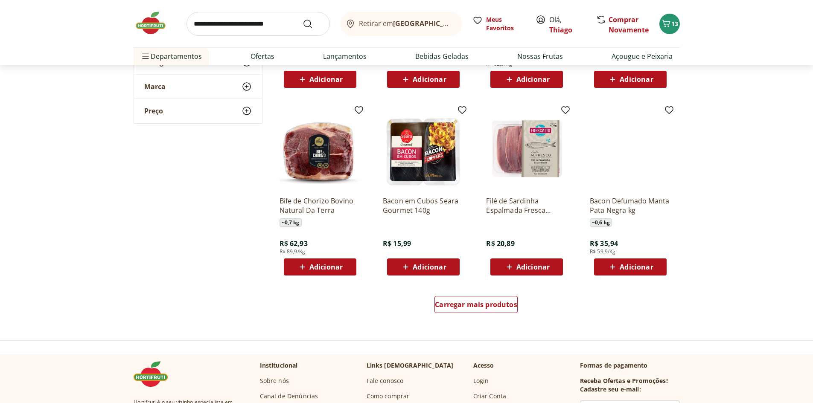
scroll to position [2646, 0]
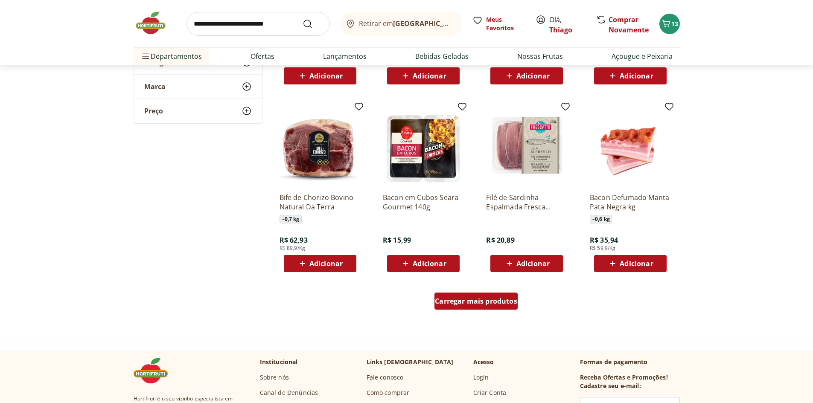
click at [473, 303] on span "Carregar mais produtos" at bounding box center [476, 301] width 82 height 7
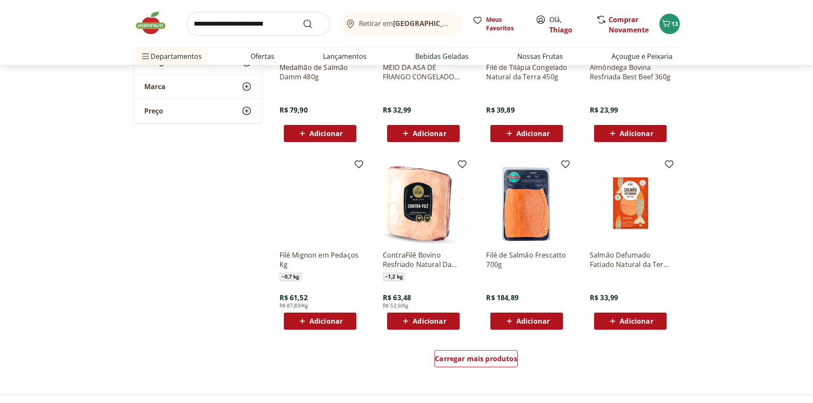
scroll to position [3158, 0]
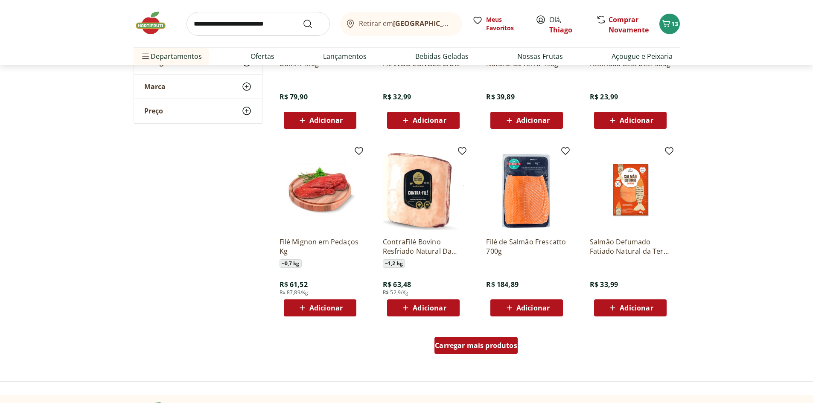
click at [473, 341] on div "Carregar mais produtos" at bounding box center [475, 345] width 83 height 17
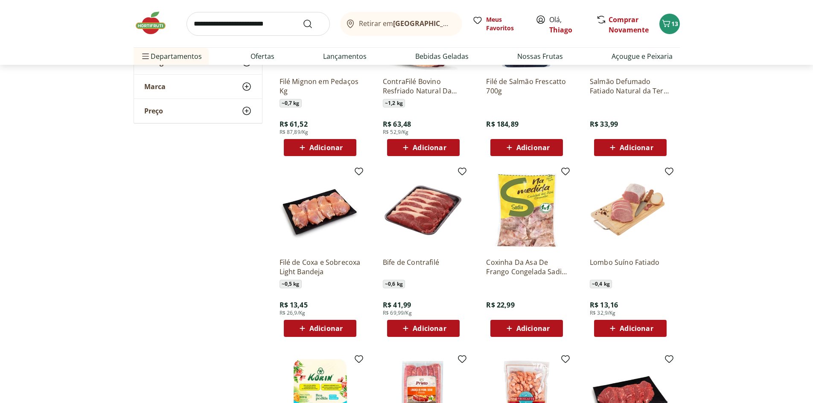
scroll to position [3371, 0]
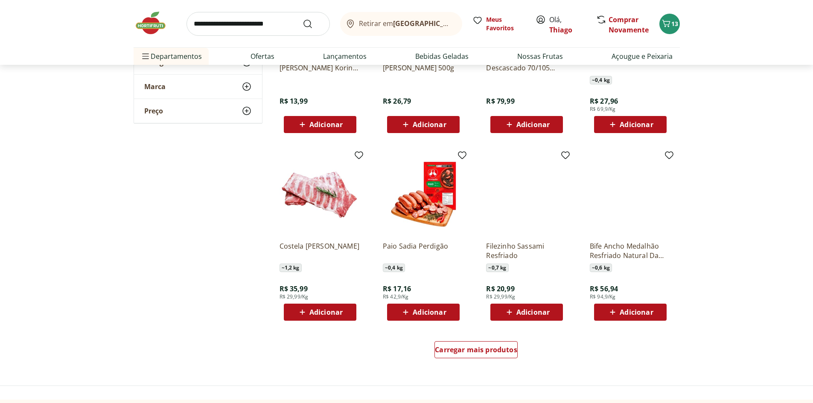
scroll to position [3713, 0]
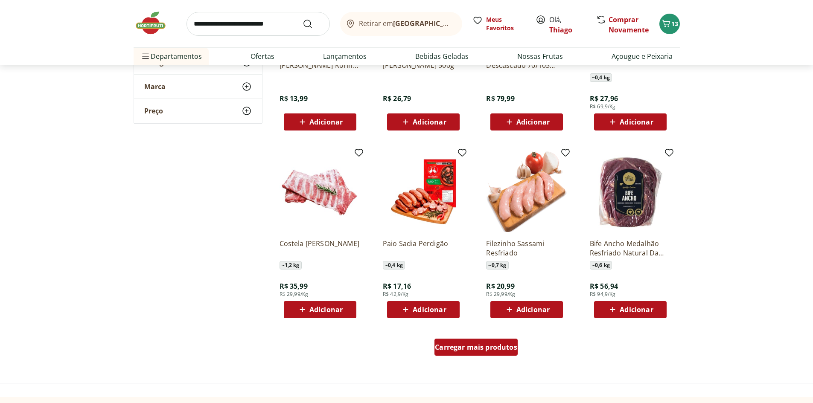
click at [477, 348] on span "Carregar mais produtos" at bounding box center [476, 347] width 82 height 7
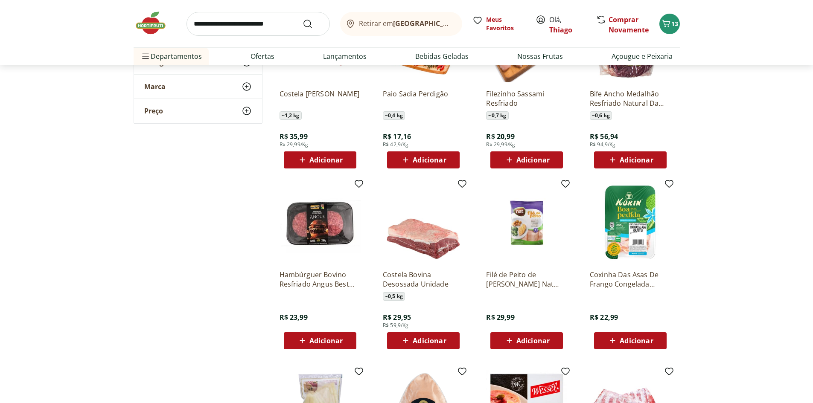
scroll to position [3883, 0]
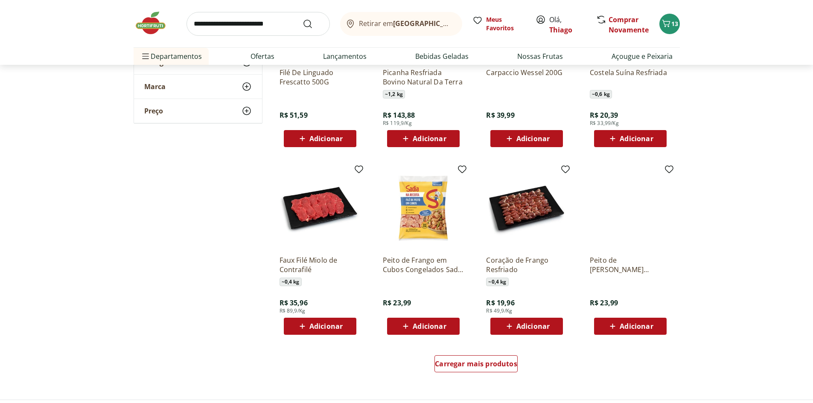
scroll to position [4267, 0]
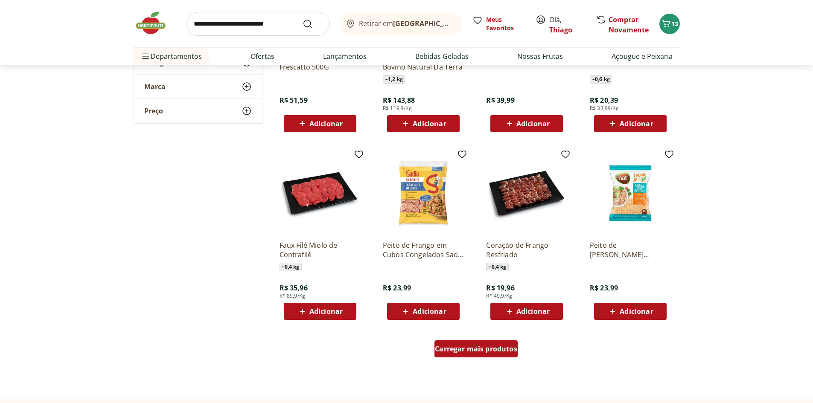
click at [466, 351] on span "Carregar mais produtos" at bounding box center [476, 349] width 82 height 7
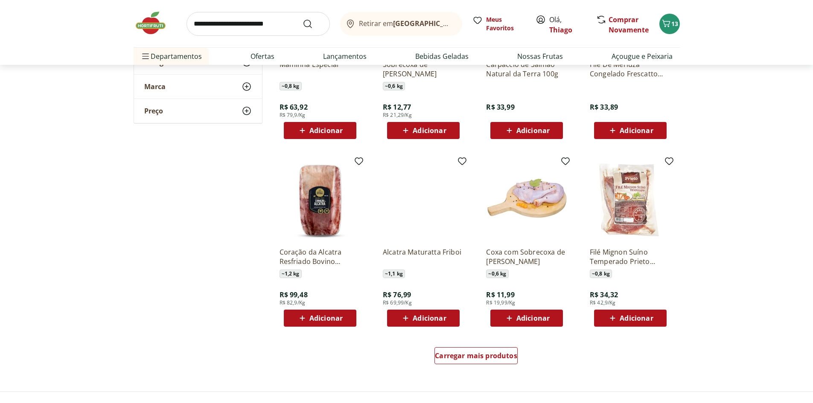
scroll to position [4822, 0]
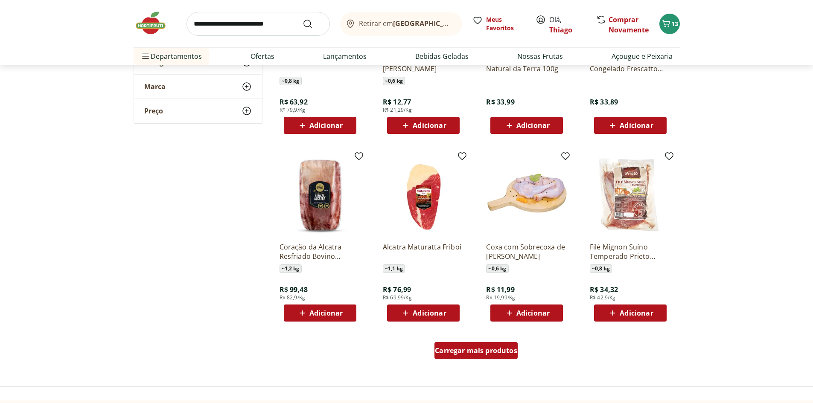
click at [473, 352] on span "Carregar mais produtos" at bounding box center [476, 350] width 82 height 7
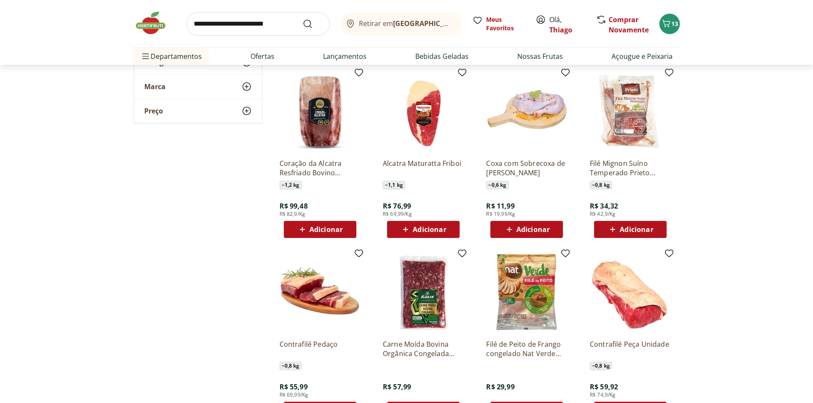
scroll to position [4908, 0]
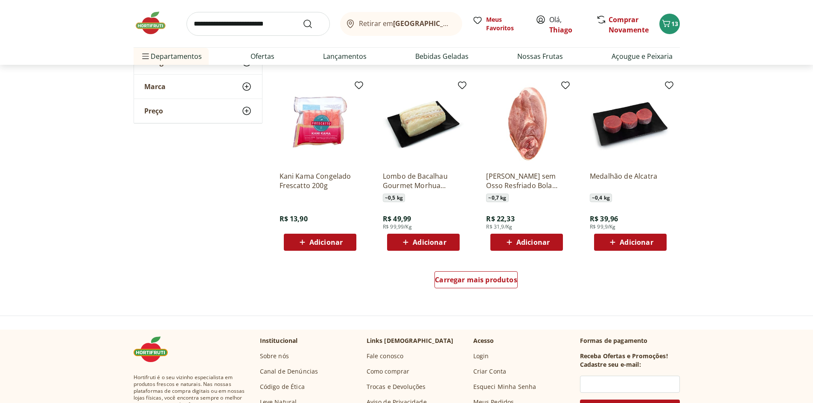
scroll to position [5462, 0]
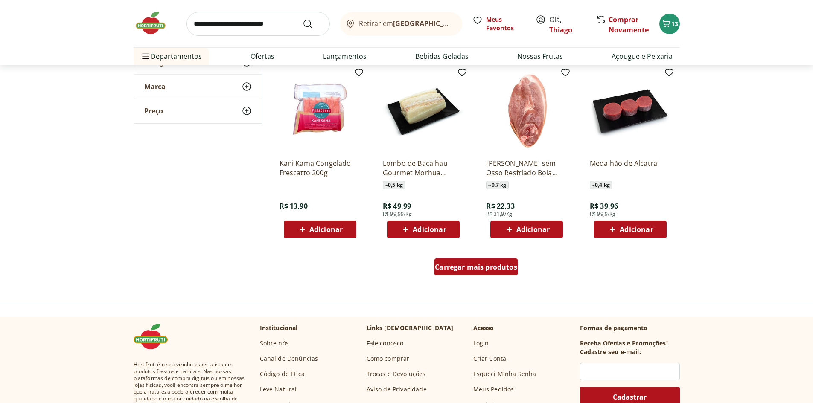
click at [454, 266] on span "Carregar mais produtos" at bounding box center [476, 267] width 82 height 7
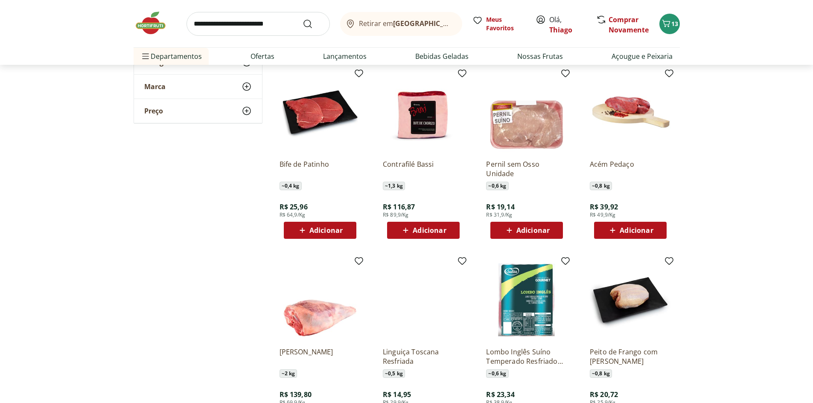
scroll to position [5932, 0]
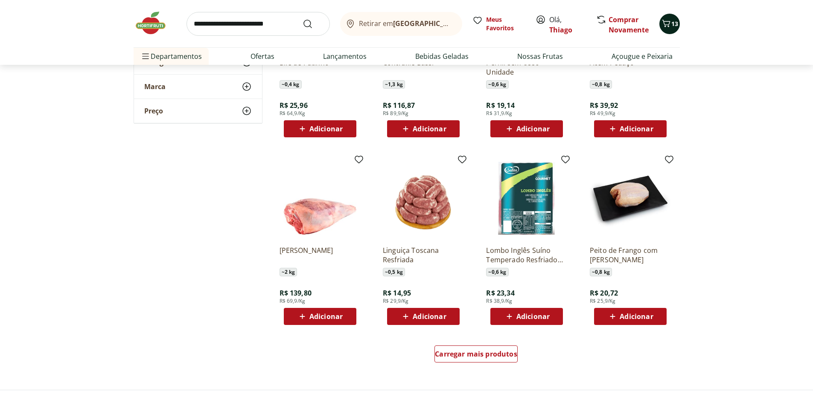
click at [670, 23] on icon "Carrinho" at bounding box center [666, 23] width 10 height 10
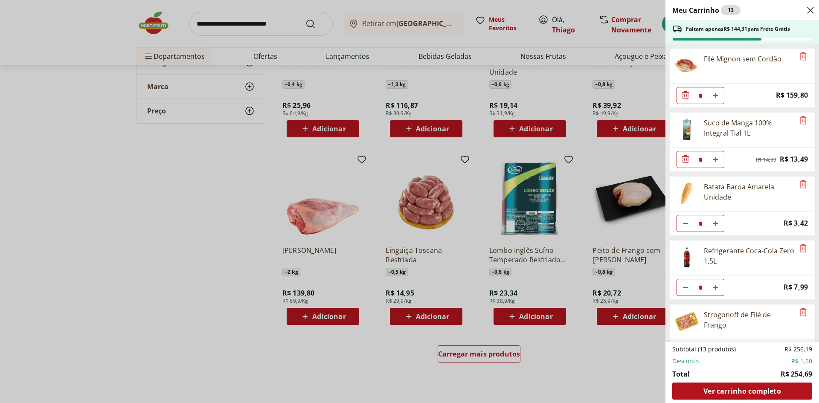
click at [257, 215] on div "Meu Carrinho 13 Faltam apenas R$ 144,31 para Frete Grátis Filé Mignon sem Cordã…" at bounding box center [409, 201] width 819 height 403
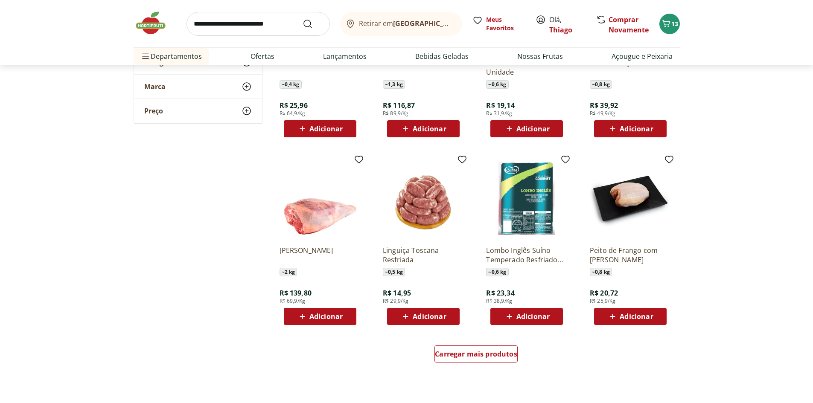
scroll to position [5974, 0]
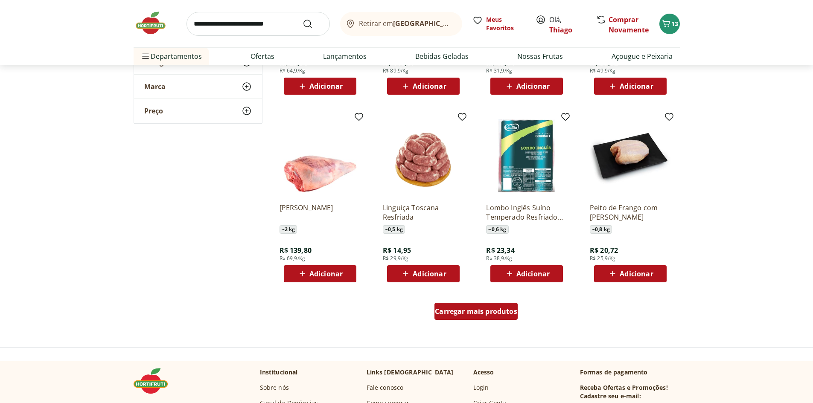
click at [472, 313] on span "Carregar mais produtos" at bounding box center [476, 311] width 82 height 7
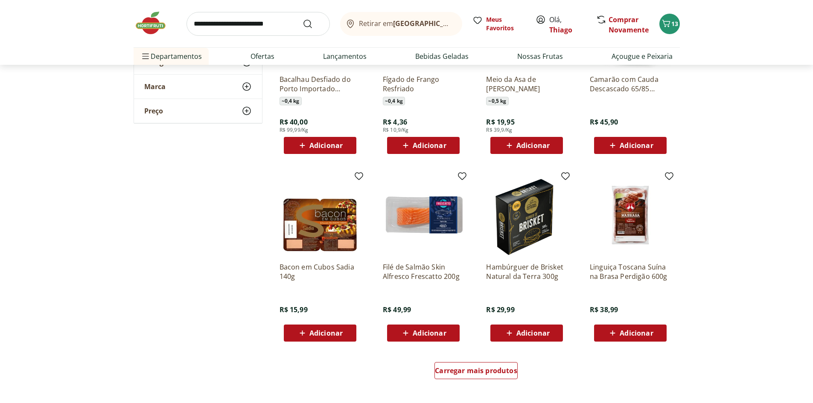
scroll to position [6487, 0]
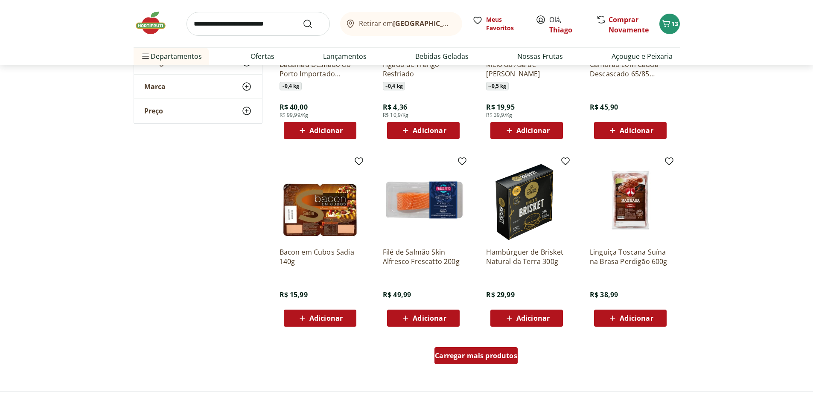
click at [471, 355] on span "Carregar mais produtos" at bounding box center [476, 355] width 82 height 7
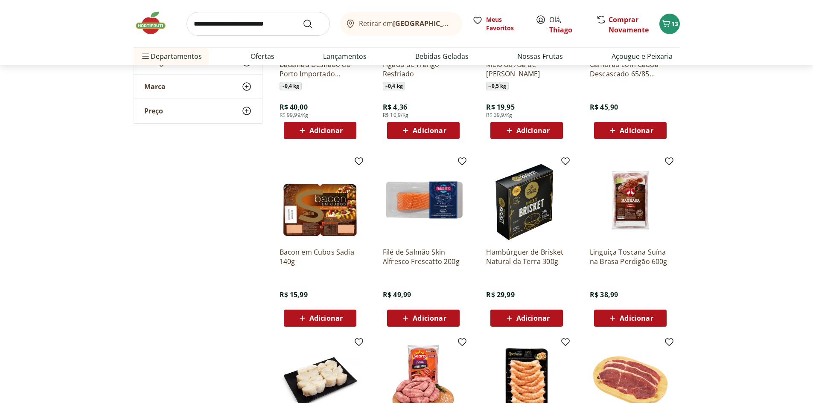
scroll to position [6529, 0]
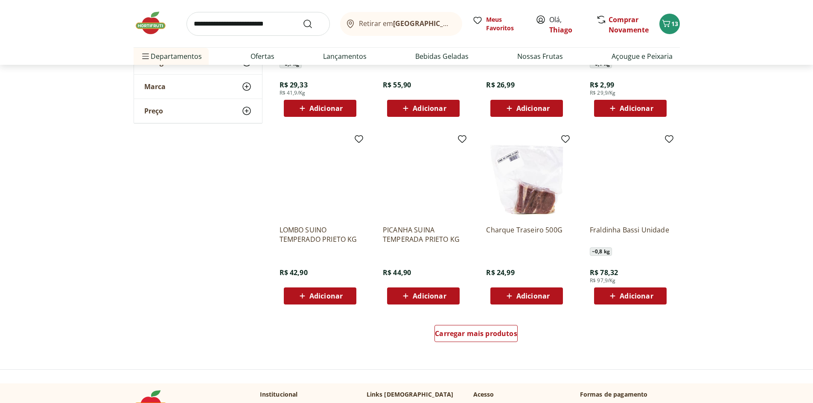
scroll to position [7084, 0]
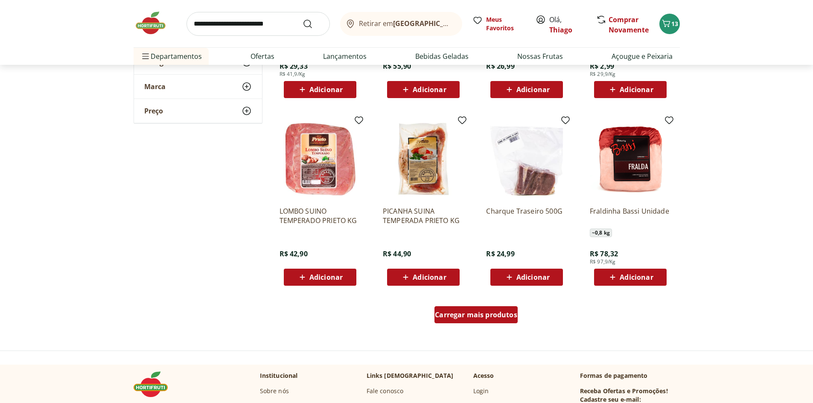
click at [469, 313] on span "Carregar mais produtos" at bounding box center [476, 315] width 82 height 7
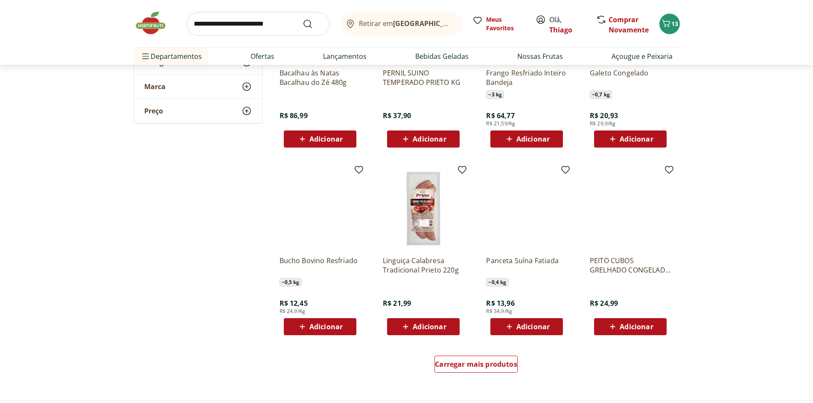
scroll to position [7596, 0]
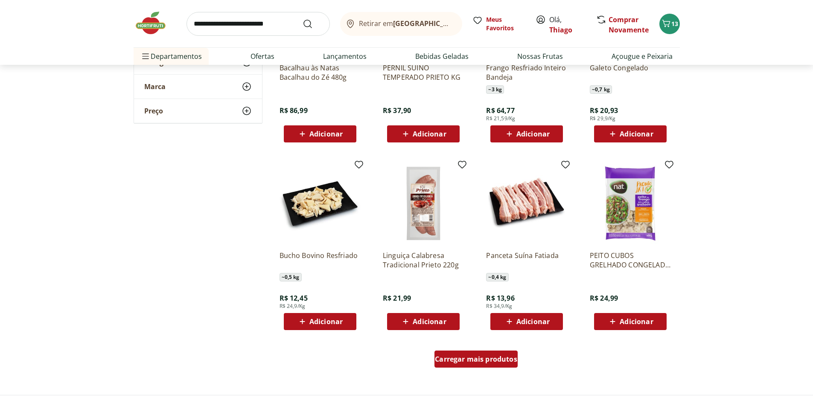
click at [457, 358] on span "Carregar mais produtos" at bounding box center [476, 359] width 82 height 7
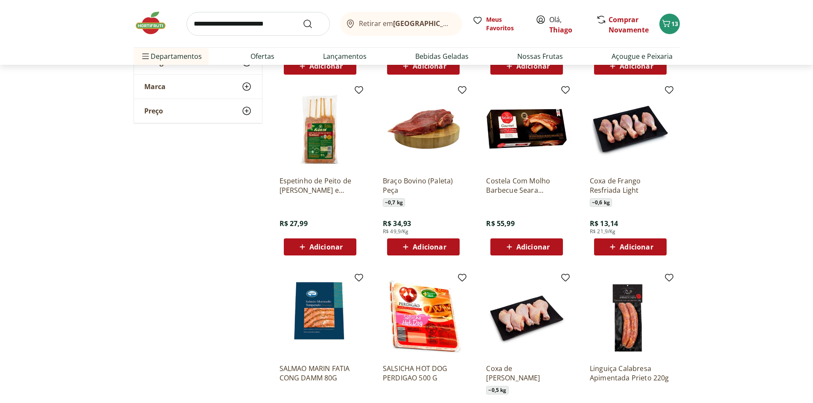
scroll to position [7852, 0]
